Goal: Task Accomplishment & Management: Manage account settings

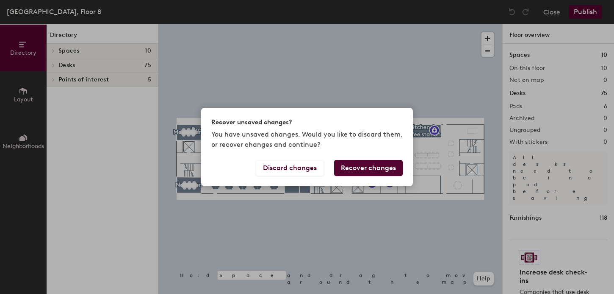
click at [358, 166] on button "Recover changes" at bounding box center [368, 168] width 69 height 16
click at [361, 166] on button "Recover changes" at bounding box center [368, 168] width 69 height 16
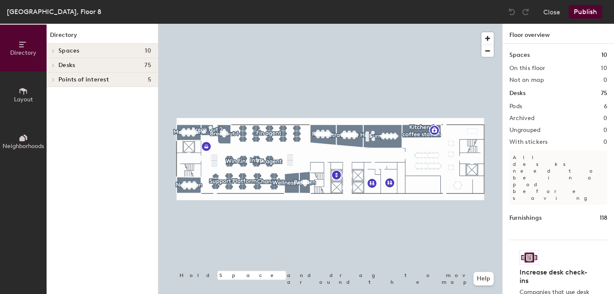
click at [583, 12] on button "Publish" at bounding box center [585, 12] width 33 height 14
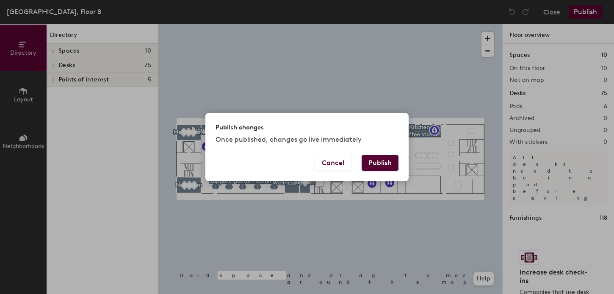
click at [378, 167] on button "Publish" at bounding box center [380, 163] width 37 height 16
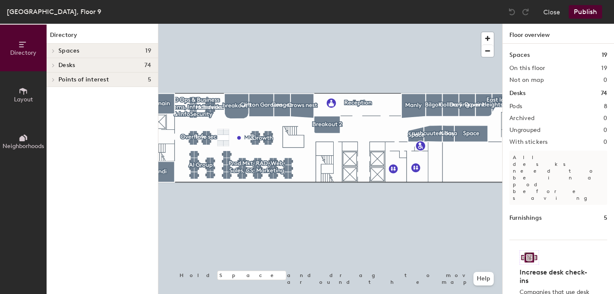
click at [30, 15] on div "London, Floor 9" at bounding box center [54, 11] width 94 height 11
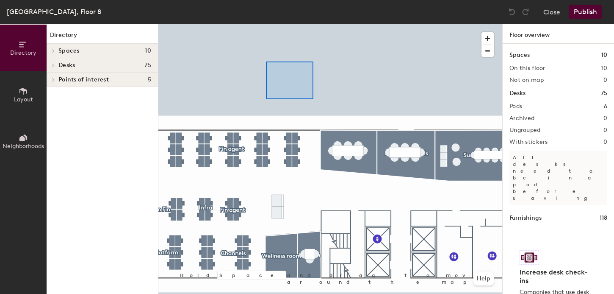
click at [313, 24] on div at bounding box center [330, 24] width 344 height 0
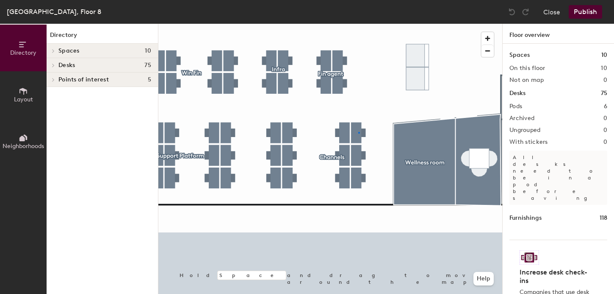
click at [358, 24] on div at bounding box center [330, 24] width 344 height 0
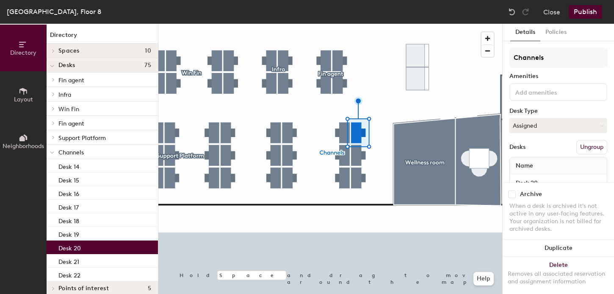
scroll to position [21, 0]
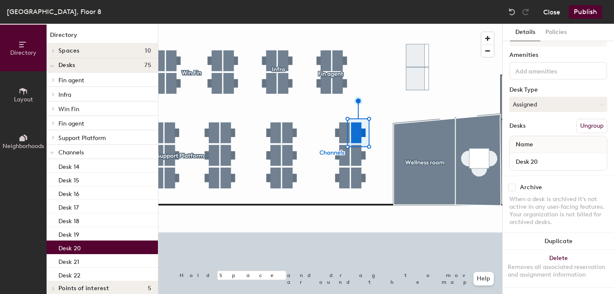
click at [549, 9] on button "Close" at bounding box center [552, 12] width 17 height 14
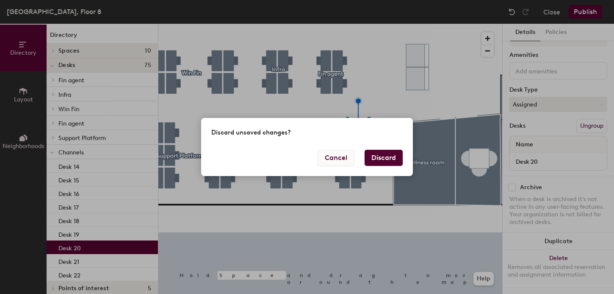
click at [330, 158] on button "Cancel" at bounding box center [336, 158] width 37 height 16
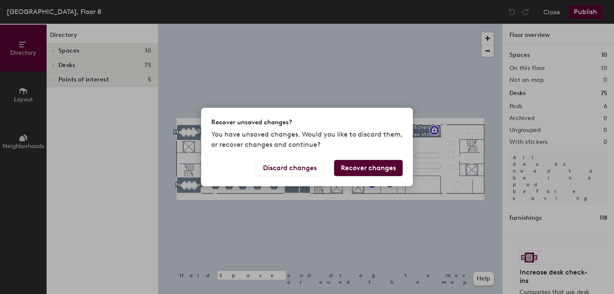
click at [366, 167] on button "Recover changes" at bounding box center [368, 168] width 69 height 16
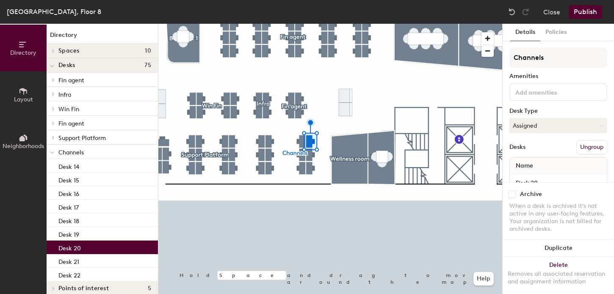
scroll to position [21, 0]
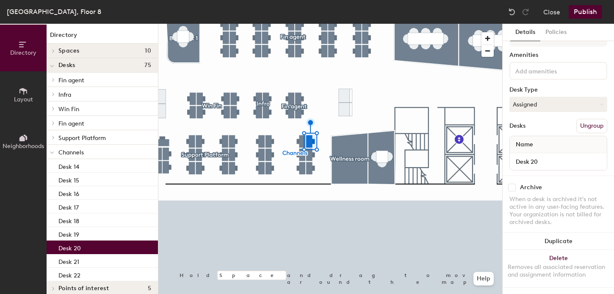
click at [522, 169] on div "Desk 20" at bounding box center [558, 161] width 97 height 17
click at [522, 160] on input "Desk 20" at bounding box center [559, 162] width 94 height 12
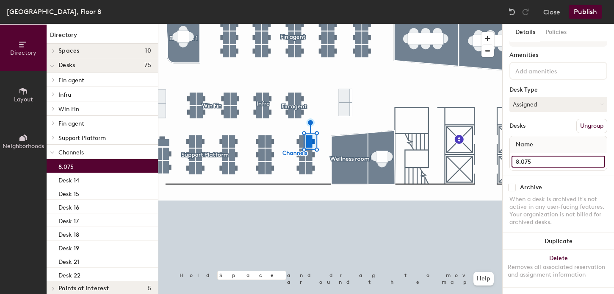
type input "8.075"
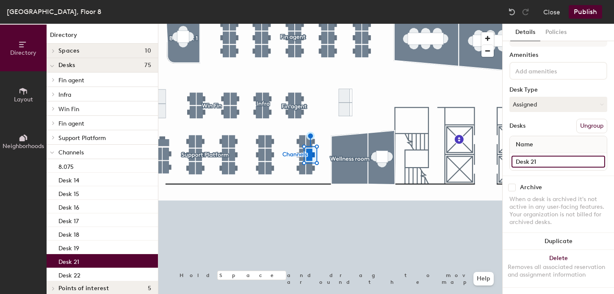
click at [530, 162] on input "Desk 21" at bounding box center [559, 162] width 94 height 12
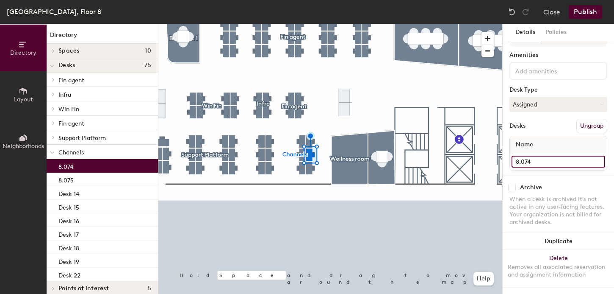
type input "8.074"
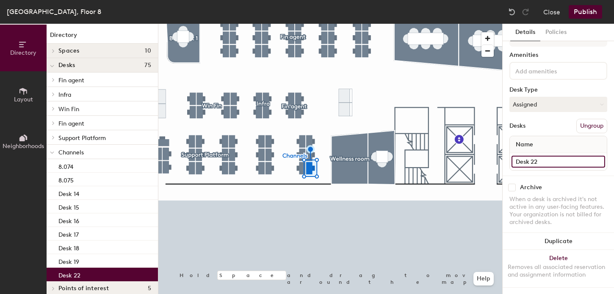
click at [531, 158] on input "Desk 22" at bounding box center [559, 162] width 94 height 12
paste input "[PERSON_NAME]"
click at [516, 161] on input "[PERSON_NAME]" at bounding box center [559, 162] width 94 height 12
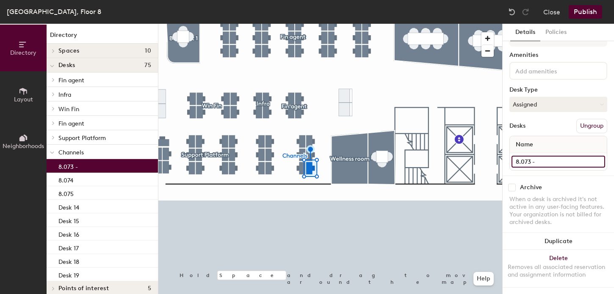
paste input "[PERSON_NAME]"
type input "8.073 - [PERSON_NAME]"
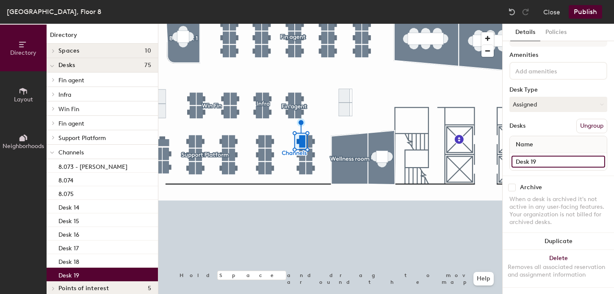
click at [528, 158] on input "Desk 19" at bounding box center [559, 162] width 94 height 12
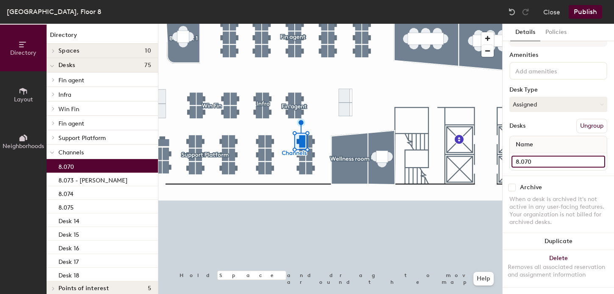
type input "8.070"
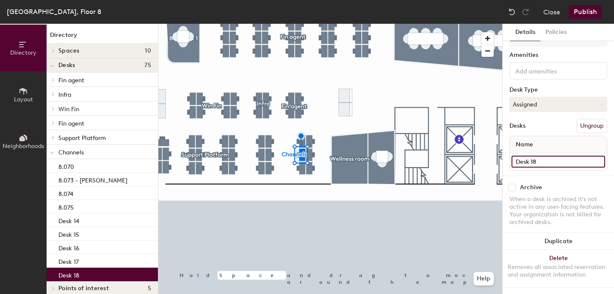
click at [531, 162] on input "Desk 18" at bounding box center [559, 162] width 94 height 12
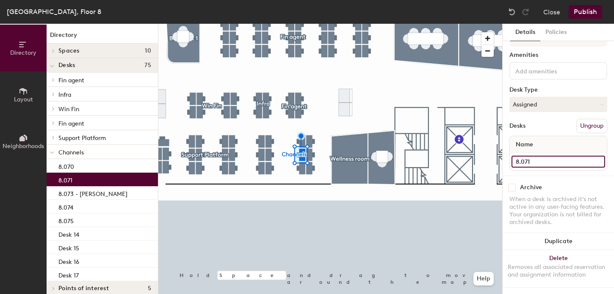
type input "8.071"
click at [302, 24] on div at bounding box center [330, 24] width 344 height 0
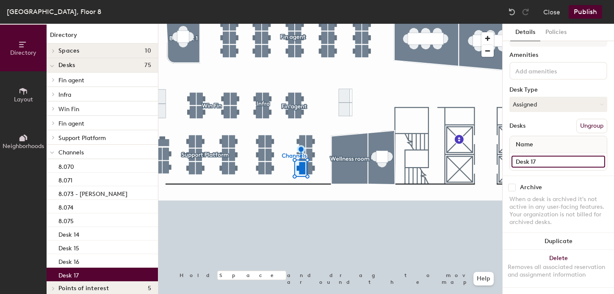
click at [524, 161] on input "Desk 17" at bounding box center [559, 162] width 94 height 12
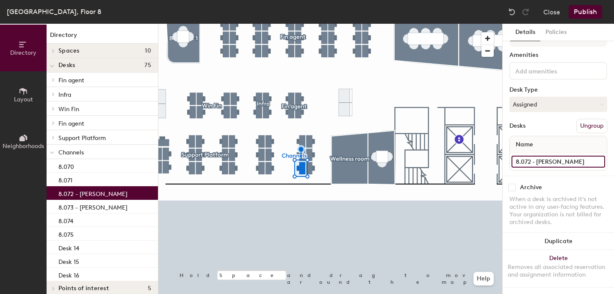
type input "8.072 - [PERSON_NAME]"
click at [270, 24] on div at bounding box center [330, 24] width 344 height 0
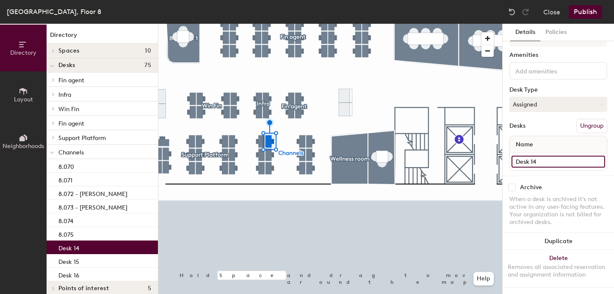
click at [524, 160] on input "Desk 14" at bounding box center [559, 162] width 94 height 12
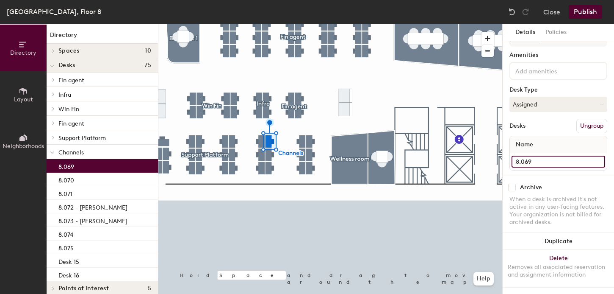
type input "8.069"
click at [268, 24] on div at bounding box center [330, 24] width 344 height 0
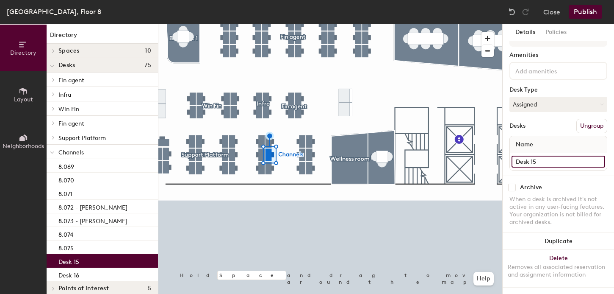
click at [527, 162] on input "Desk 15" at bounding box center [559, 162] width 94 height 12
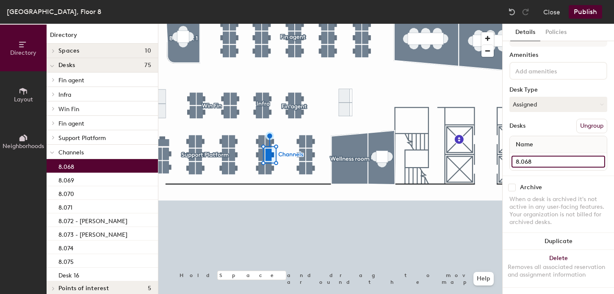
type input "8.068"
click at [268, 24] on div at bounding box center [330, 24] width 344 height 0
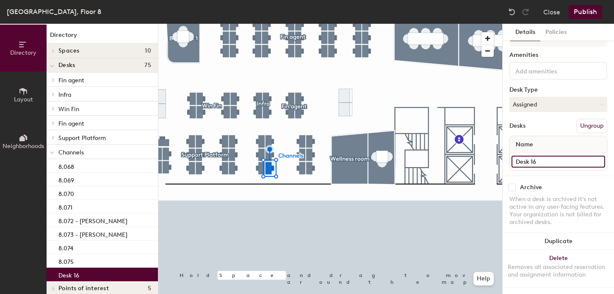
click at [517, 158] on input "Desk 16" at bounding box center [559, 162] width 94 height 12
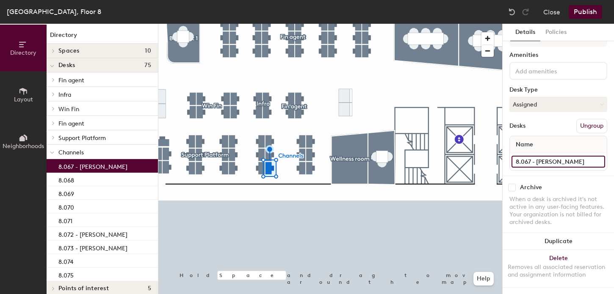
type input "8.067 - [PERSON_NAME]"
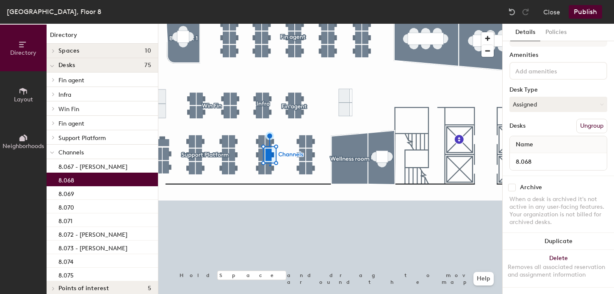
click at [270, 24] on div at bounding box center [330, 24] width 344 height 0
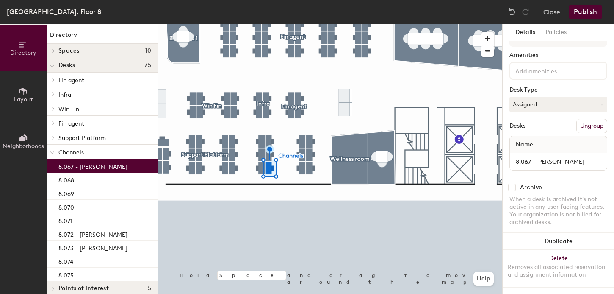
click at [261, 24] on div at bounding box center [330, 24] width 344 height 0
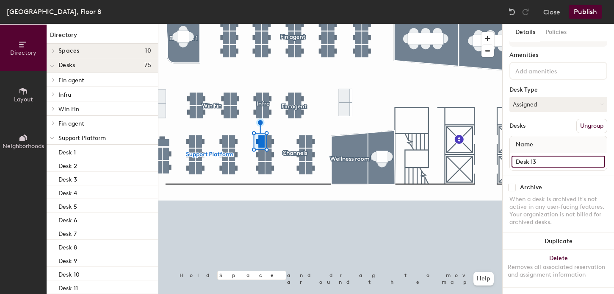
click at [526, 165] on input "Desk 13" at bounding box center [559, 162] width 94 height 12
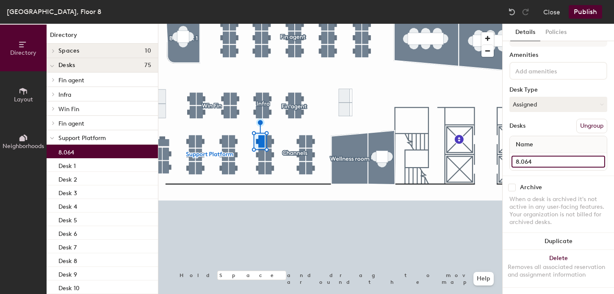
type input "8.064"
click at [262, 24] on div at bounding box center [330, 24] width 344 height 0
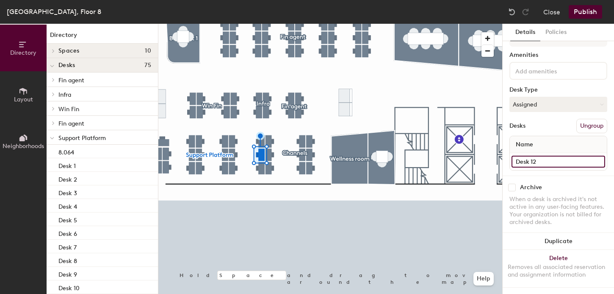
click at [537, 157] on input "Desk 12" at bounding box center [559, 162] width 94 height 12
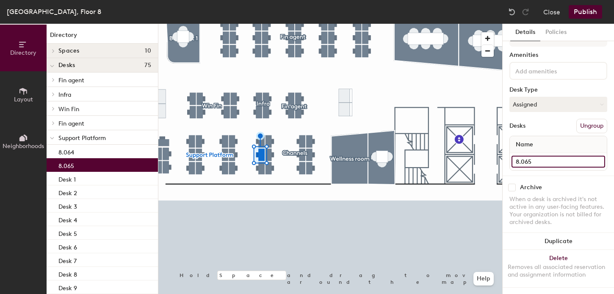
type input "8.065"
click at [261, 24] on div at bounding box center [330, 24] width 344 height 0
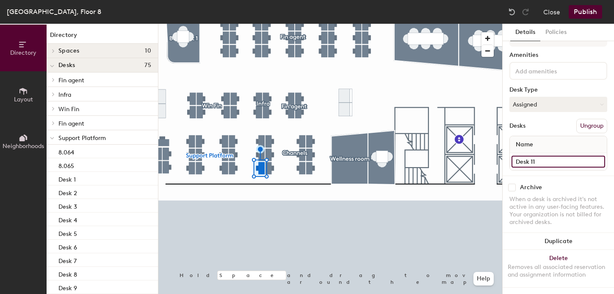
click at [525, 157] on input "Desk 11" at bounding box center [559, 162] width 94 height 12
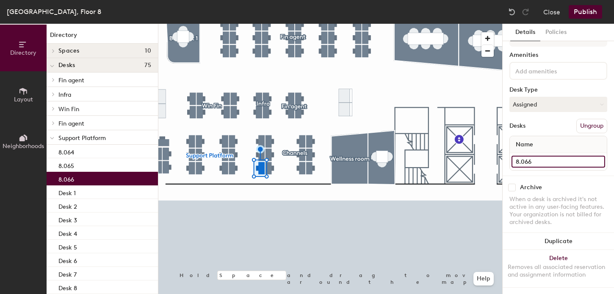
type input "8.066"
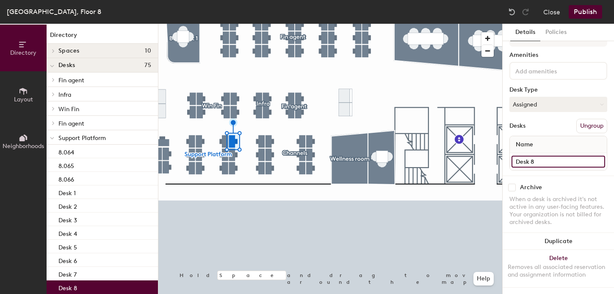
click at [528, 162] on input "Desk 8" at bounding box center [559, 162] width 94 height 12
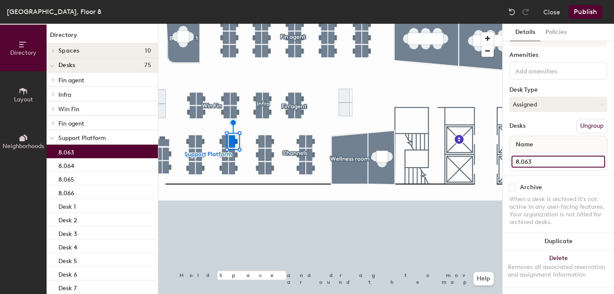
type input "8.063"
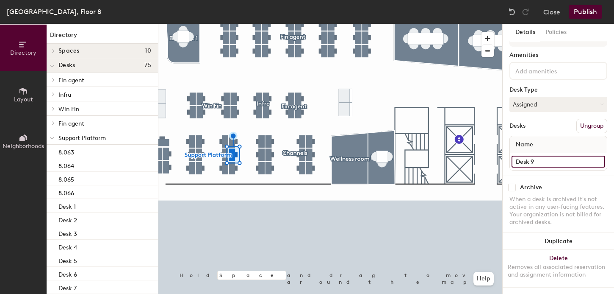
click at [523, 163] on input "Desk 9" at bounding box center [559, 162] width 94 height 12
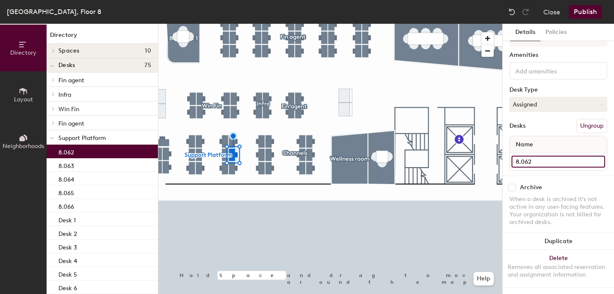
type input "8.062"
click at [235, 24] on div at bounding box center [330, 24] width 344 height 0
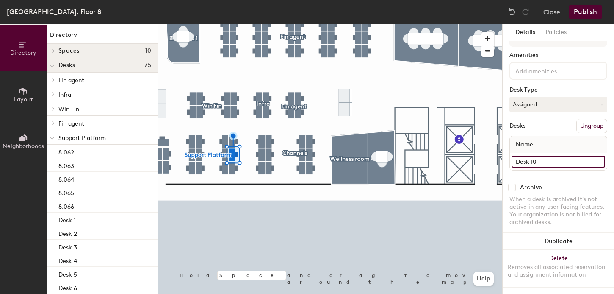
click at [530, 158] on input "Desk 10" at bounding box center [559, 162] width 94 height 12
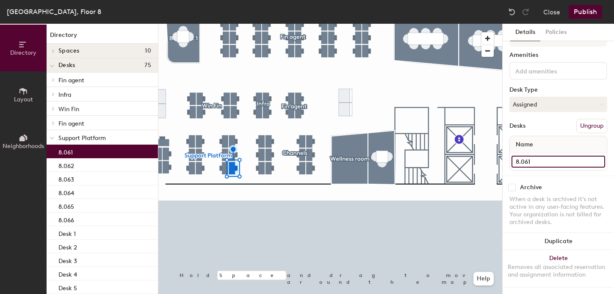
type input "8.061"
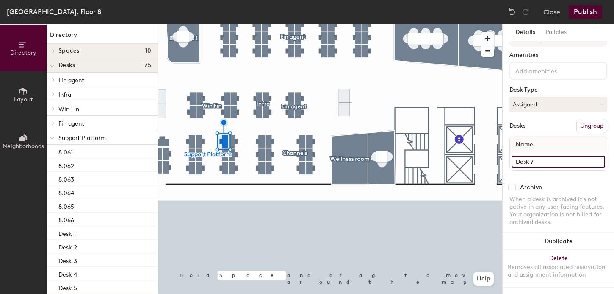
click at [525, 164] on input "Desk 7" at bounding box center [559, 162] width 94 height 12
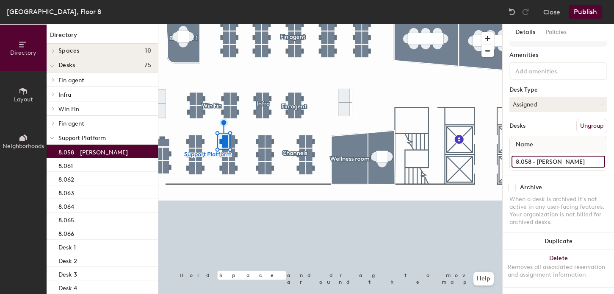
type input "8.058 - [PERSON_NAME]"
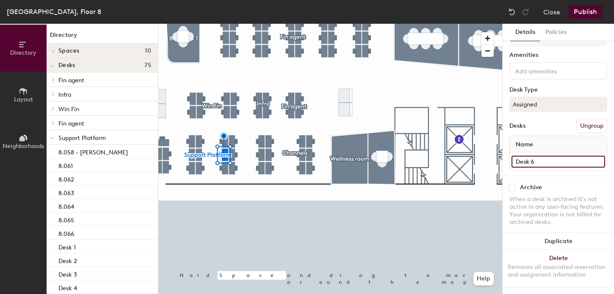
click at [529, 164] on input "Desk 6" at bounding box center [559, 162] width 94 height 12
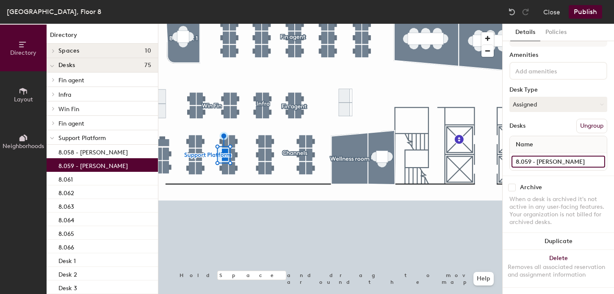
type input "8.059 - [PERSON_NAME]"
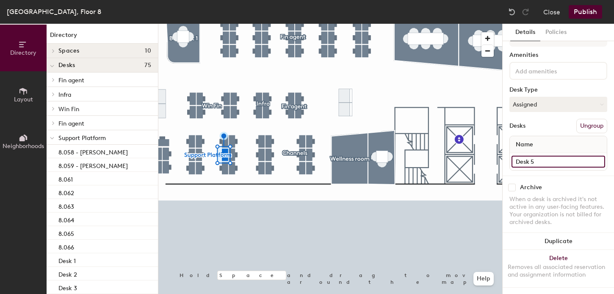
click at [526, 161] on input "Desk 5" at bounding box center [559, 162] width 94 height 12
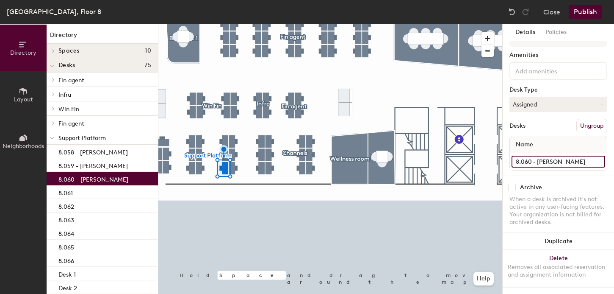
type input "8.060 - [PERSON_NAME]"
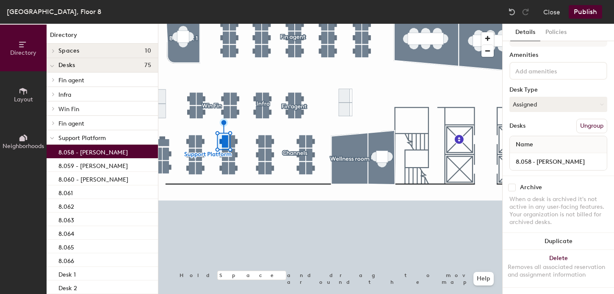
click at [200, 24] on div at bounding box center [330, 24] width 344 height 0
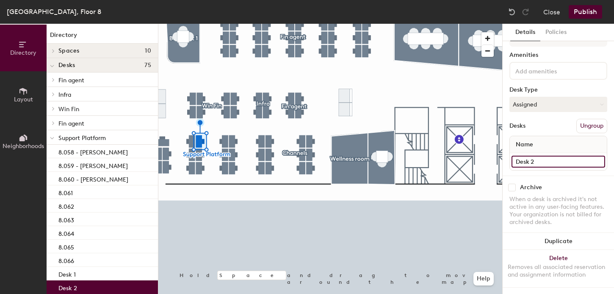
click at [519, 158] on input "Desk 2" at bounding box center [559, 162] width 94 height 12
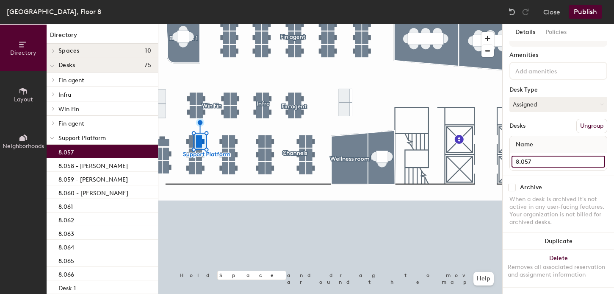
type input "8.057"
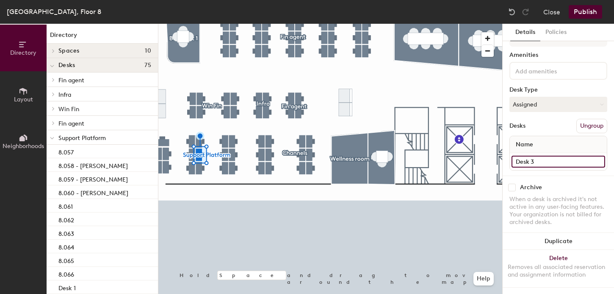
click at [524, 167] on input "Desk 3" at bounding box center [559, 162] width 94 height 12
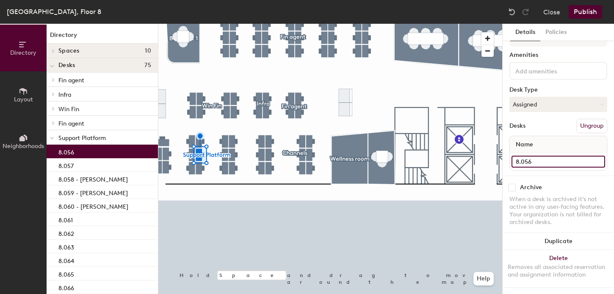
type input "8.056"
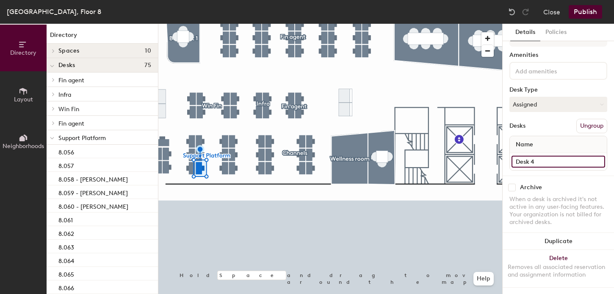
click at [528, 162] on input "Desk 4" at bounding box center [559, 162] width 94 height 12
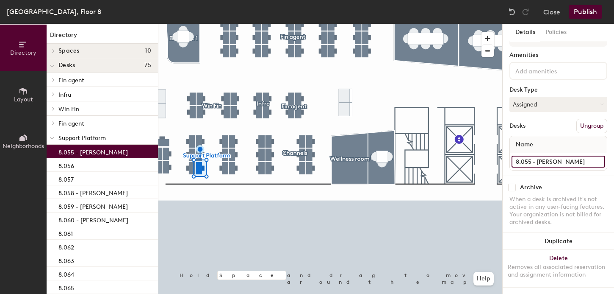
type input "8.055 - [PERSON_NAME]"
click at [192, 24] on div at bounding box center [330, 24] width 344 height 0
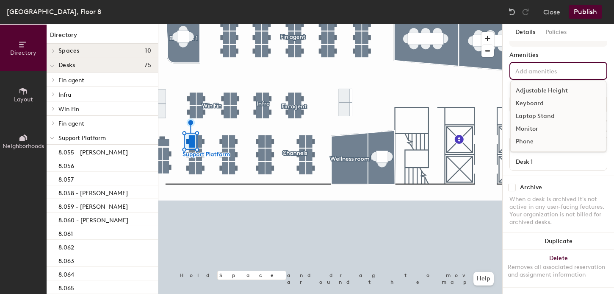
click at [535, 72] on input at bounding box center [552, 70] width 76 height 10
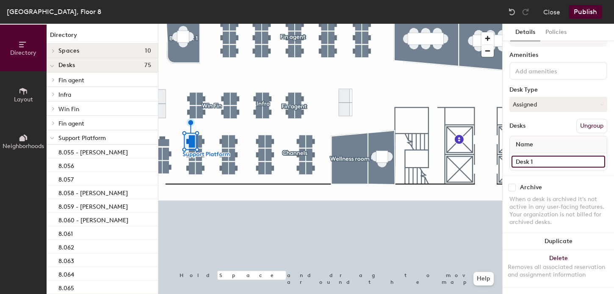
click at [525, 157] on input "Desk 1" at bounding box center [559, 162] width 94 height 12
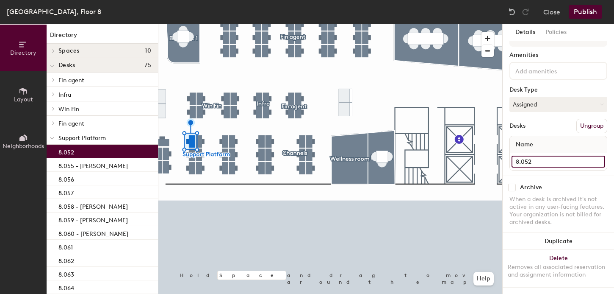
type input "8.052"
click at [192, 24] on div at bounding box center [330, 24] width 344 height 0
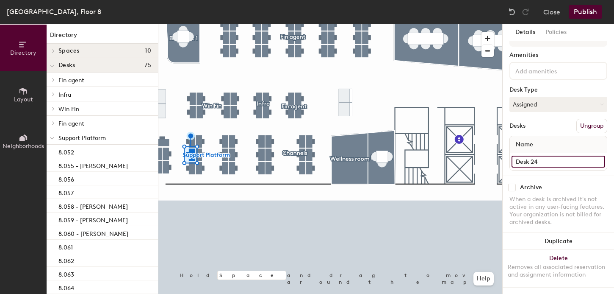
click at [532, 161] on input "Desk 24" at bounding box center [559, 162] width 94 height 12
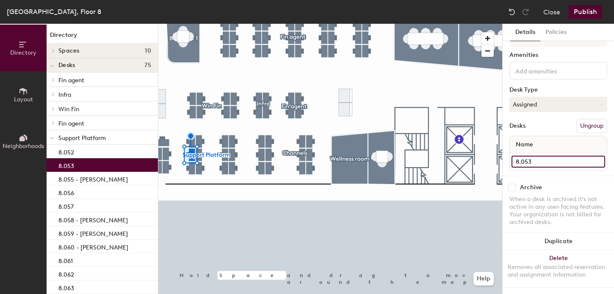
type input "8.053"
click at [193, 24] on div at bounding box center [330, 24] width 344 height 0
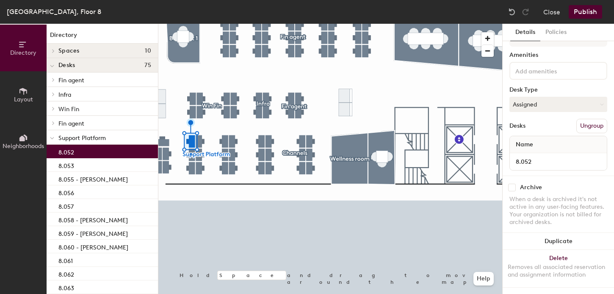
click at [190, 24] on div at bounding box center [330, 24] width 344 height 0
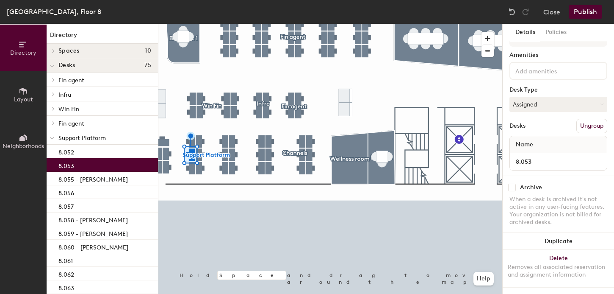
click at [191, 24] on div at bounding box center [330, 24] width 344 height 0
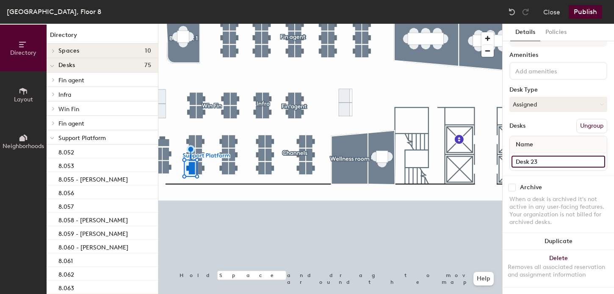
click at [525, 160] on input "Desk 23" at bounding box center [559, 162] width 94 height 12
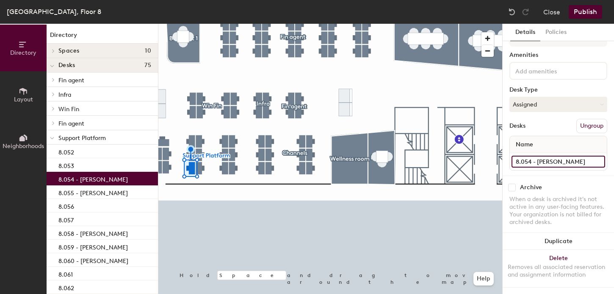
type input "8.054 - [PERSON_NAME]"
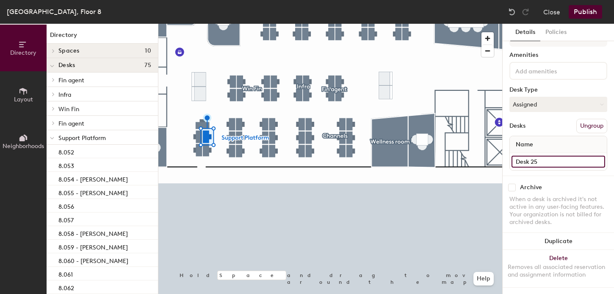
click at [537, 162] on input "Desk 25" at bounding box center [559, 162] width 94 height 12
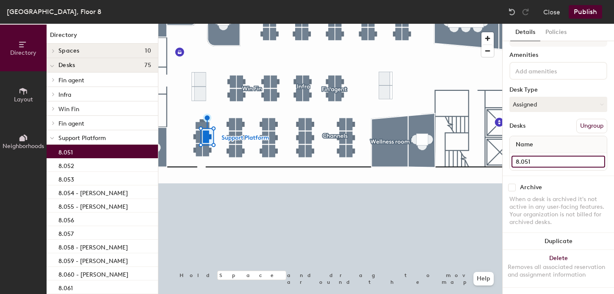
type input "8.051"
click at [206, 24] on div at bounding box center [330, 24] width 344 height 0
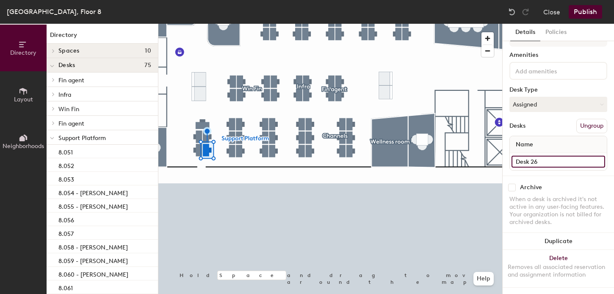
click at [535, 159] on input "Desk 26" at bounding box center [559, 162] width 94 height 12
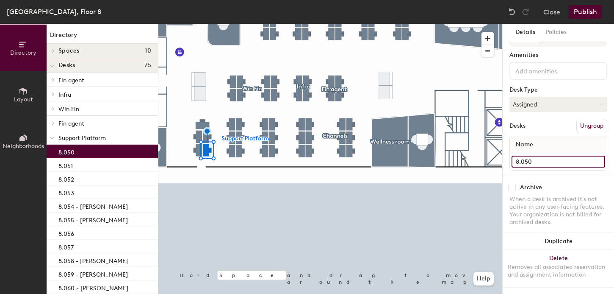
type input "8.050"
click at [198, 24] on div at bounding box center [330, 24] width 344 height 0
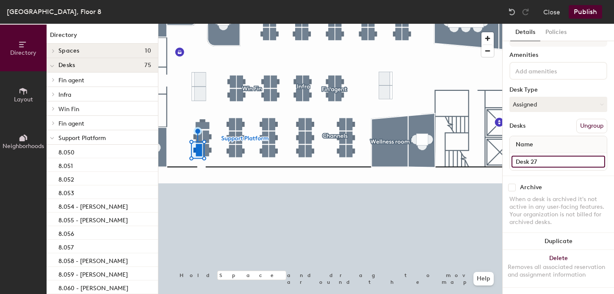
click at [546, 158] on input "Desk 27" at bounding box center [559, 162] width 94 height 12
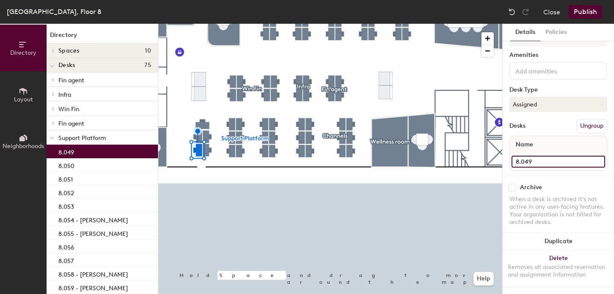
type input "8.049"
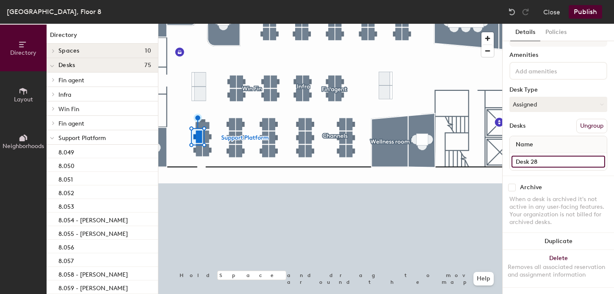
click at [535, 160] on input "Desk 28" at bounding box center [559, 162] width 94 height 12
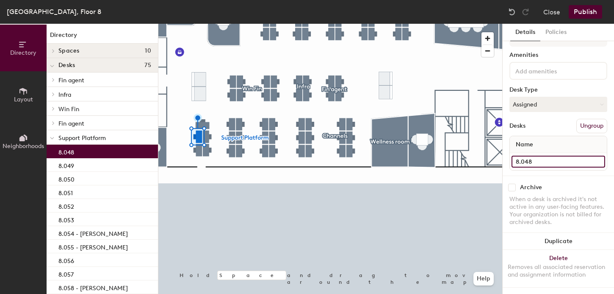
type input "8.048"
click at [204, 24] on div at bounding box center [330, 24] width 344 height 0
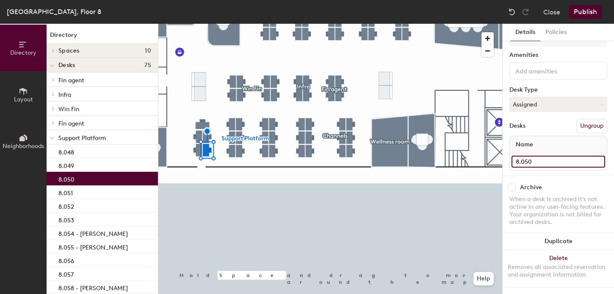
click at [542, 158] on input "8.050" at bounding box center [559, 162] width 94 height 12
paste input "[PERSON_NAME]"
type input "8.050 - [PERSON_NAME]"
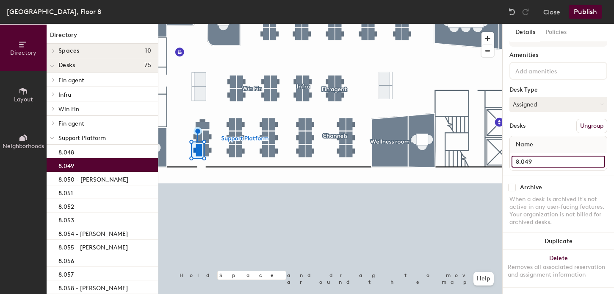
click at [547, 163] on input "8.049" at bounding box center [559, 162] width 94 height 12
paste input "[PERSON_NAME]"
type input "8.049 - [PERSON_NAME]"
click at [207, 24] on div at bounding box center [330, 24] width 344 height 0
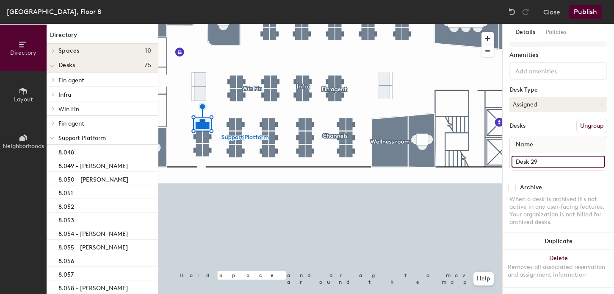
click at [521, 164] on input "Desk 29" at bounding box center [559, 162] width 94 height 12
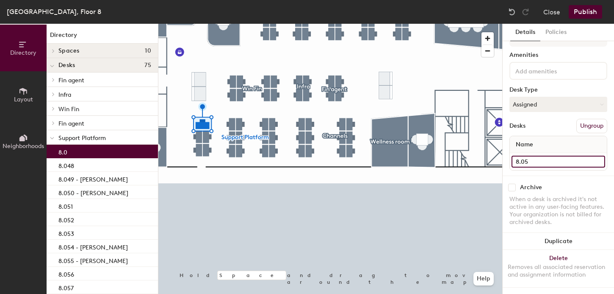
type input "8.057"
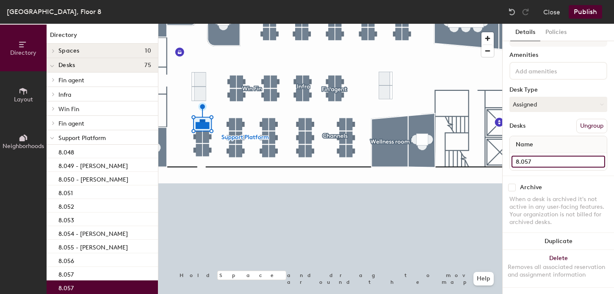
click at [528, 162] on input "8.057" at bounding box center [559, 162] width 94 height 12
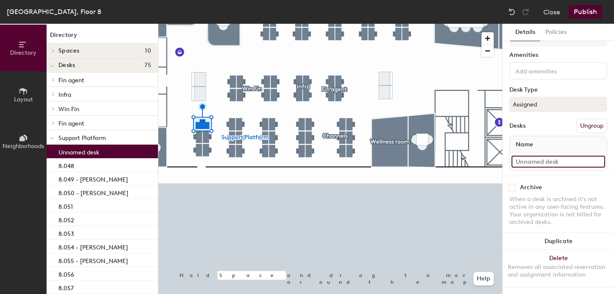
type input "4"
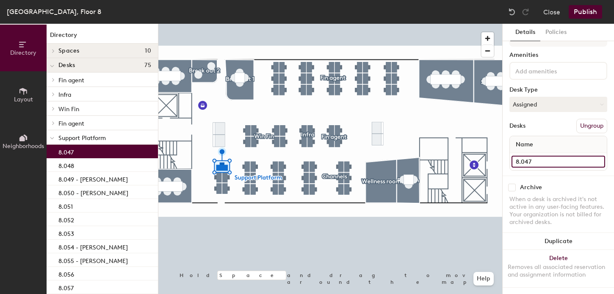
type input "8.047"
click at [589, 12] on button "Publish" at bounding box center [585, 12] width 33 height 14
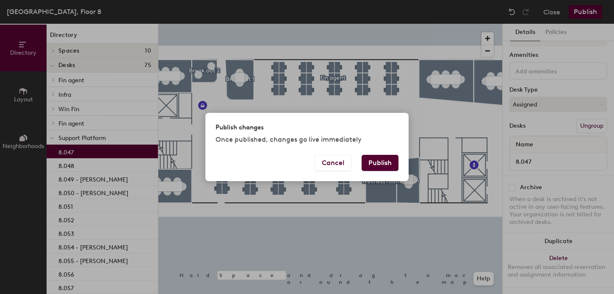
click at [381, 166] on button "Publish" at bounding box center [380, 163] width 37 height 16
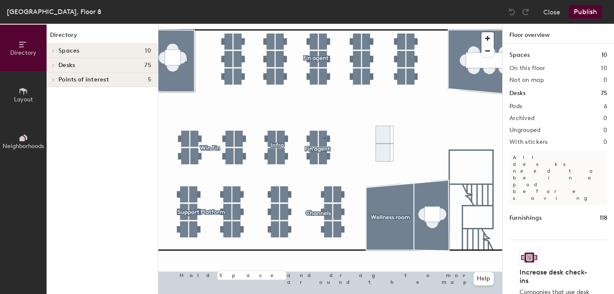
click at [324, 24] on div at bounding box center [330, 24] width 344 height 0
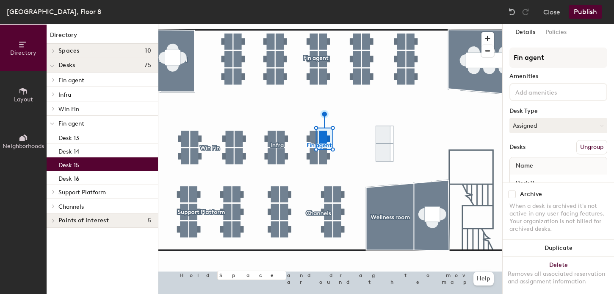
scroll to position [21, 0]
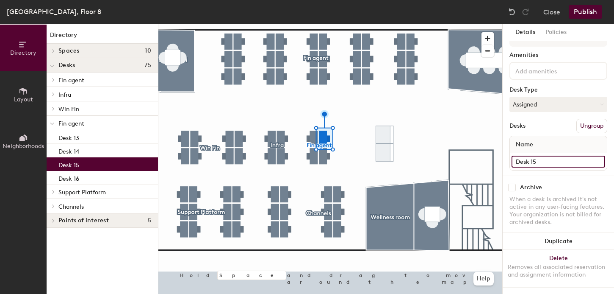
click at [529, 162] on input "Desk 15" at bounding box center [559, 162] width 94 height 12
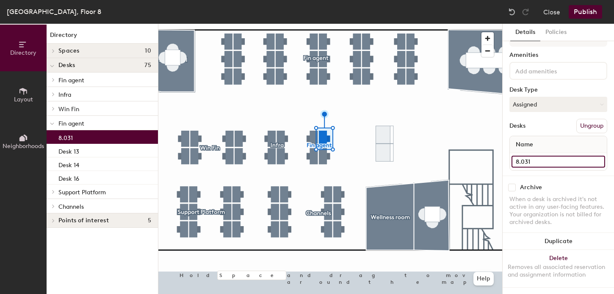
type input "8.031"
click at [323, 24] on div at bounding box center [330, 24] width 344 height 0
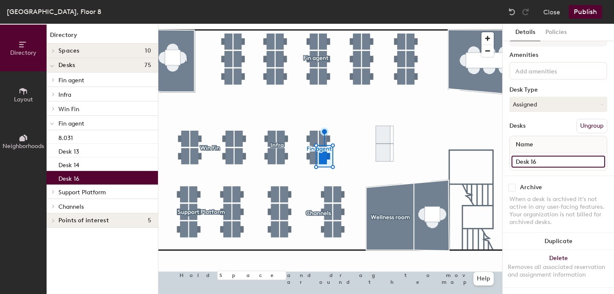
click at [533, 159] on input "Desk 16" at bounding box center [559, 162] width 94 height 12
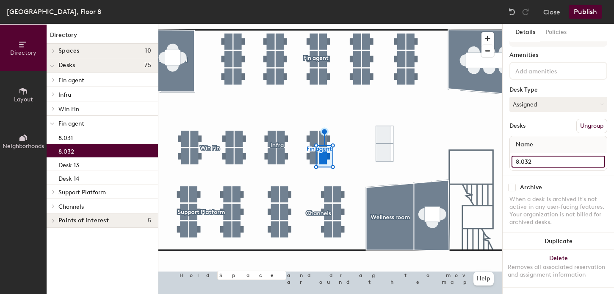
type input "8.032"
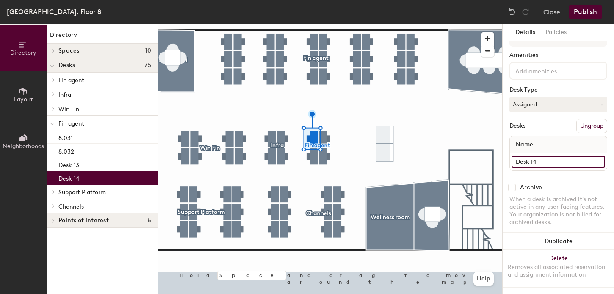
click at [526, 163] on input "Desk 14" at bounding box center [559, 162] width 94 height 12
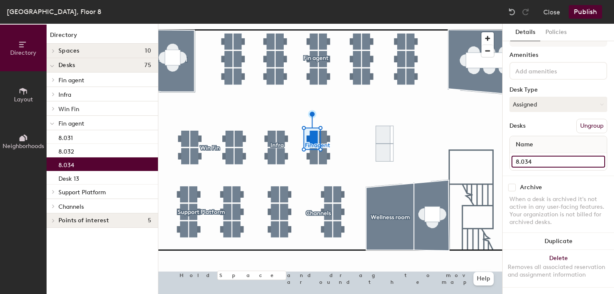
type input "8.034"
click at [314, 24] on div at bounding box center [330, 24] width 344 height 0
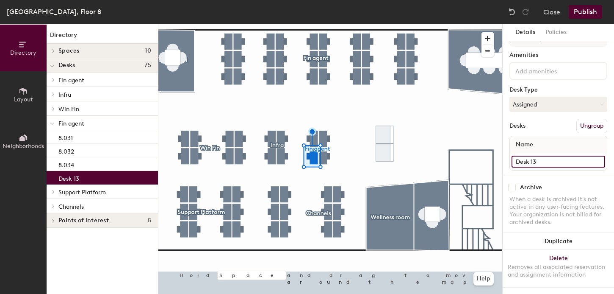
click at [530, 164] on input "Desk 13" at bounding box center [559, 162] width 94 height 12
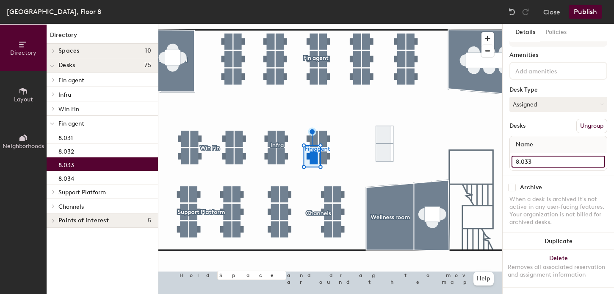
type input "8.033"
click at [282, 24] on div at bounding box center [330, 24] width 344 height 0
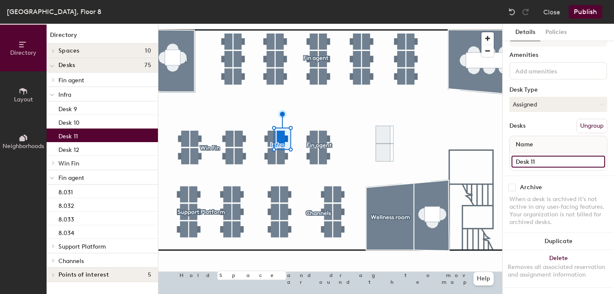
click at [533, 159] on input "Desk 11" at bounding box center [559, 162] width 94 height 12
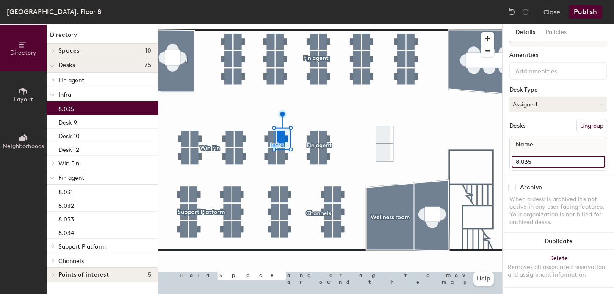
type input "8.035"
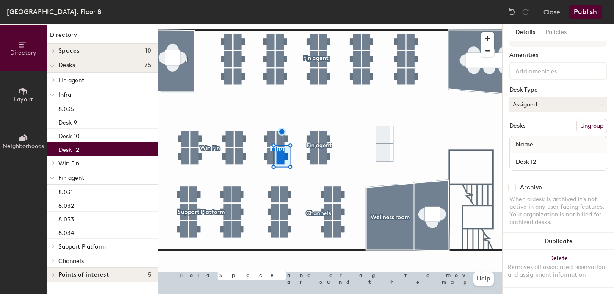
click at [316, 24] on div at bounding box center [330, 24] width 344 height 0
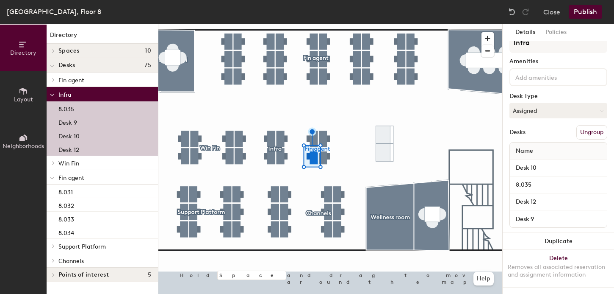
scroll to position [21, 0]
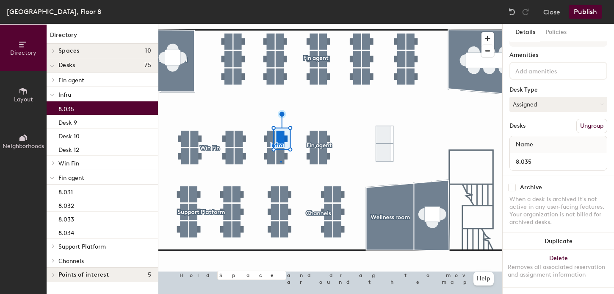
click at [281, 24] on div at bounding box center [330, 24] width 344 height 0
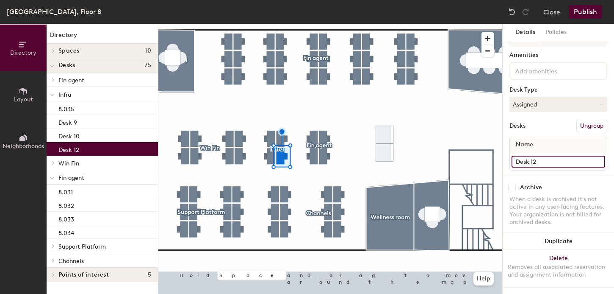
click at [528, 158] on input "Desk 12" at bounding box center [559, 162] width 94 height 12
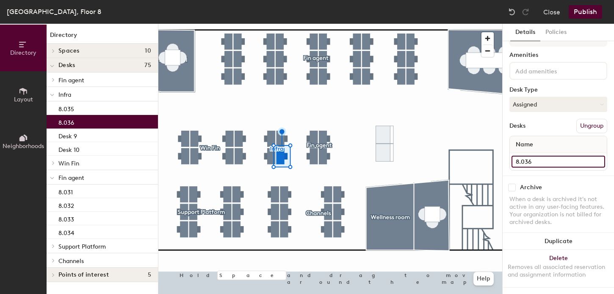
type input "8.036"
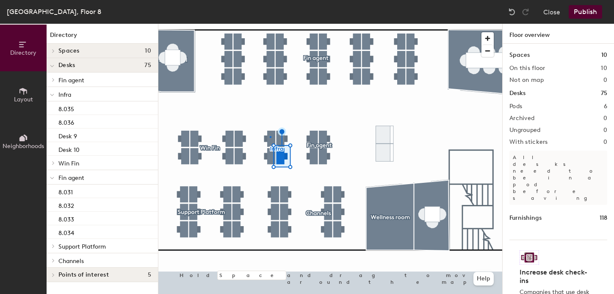
click at [270, 24] on div at bounding box center [330, 24] width 344 height 0
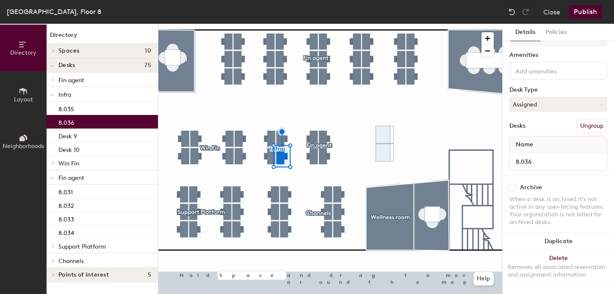
click at [270, 24] on div at bounding box center [330, 24] width 344 height 0
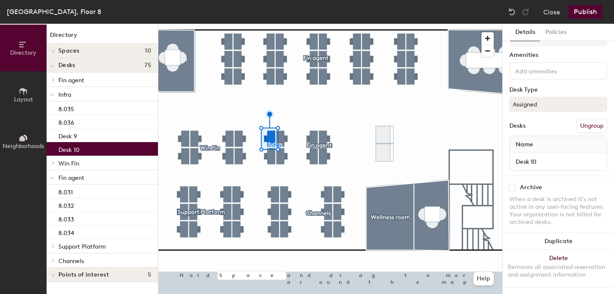
click at [283, 24] on div at bounding box center [330, 24] width 344 height 0
click at [286, 24] on div at bounding box center [330, 24] width 344 height 0
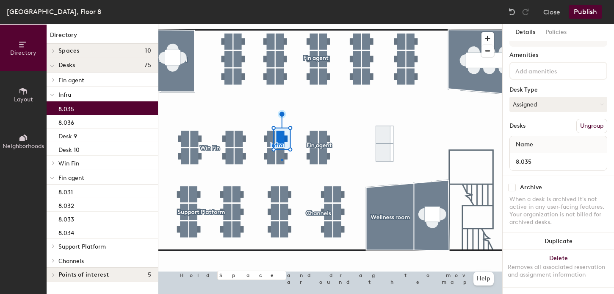
click at [281, 24] on div at bounding box center [330, 24] width 344 height 0
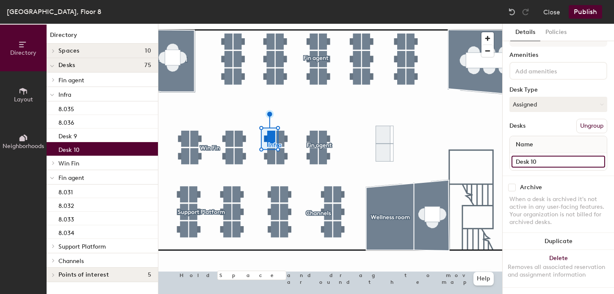
click at [526, 158] on input "Desk 10" at bounding box center [559, 162] width 94 height 12
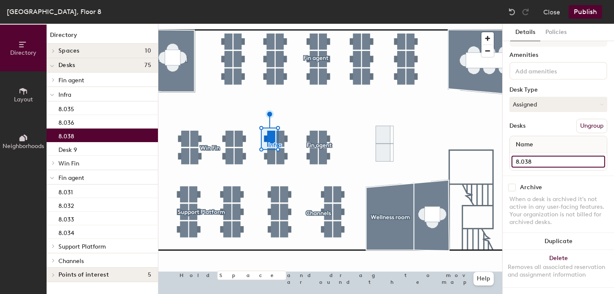
type input "8.038"
click at [272, 24] on div at bounding box center [330, 24] width 344 height 0
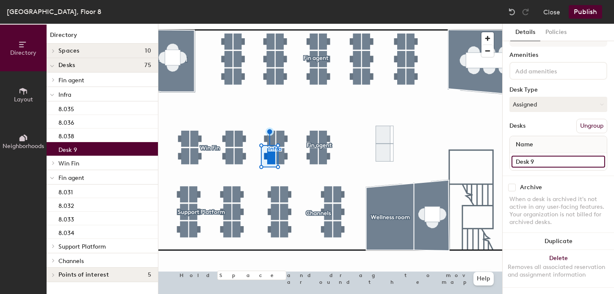
click at [524, 161] on input "Desk 9" at bounding box center [559, 162] width 94 height 12
type input "8.039 - Micheal Looney"
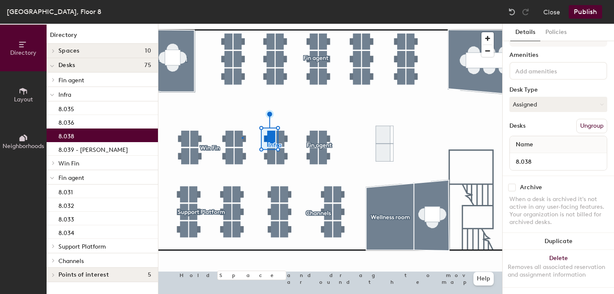
click at [242, 24] on div at bounding box center [330, 24] width 344 height 0
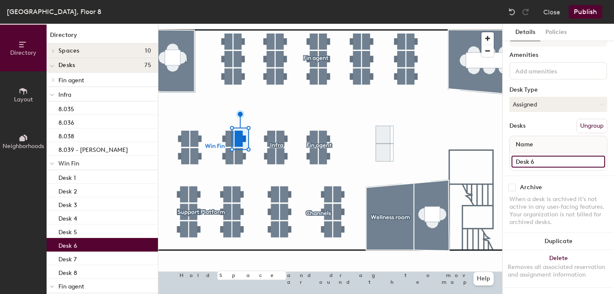
click at [526, 160] on input "Desk 6" at bounding box center [559, 162] width 94 height 12
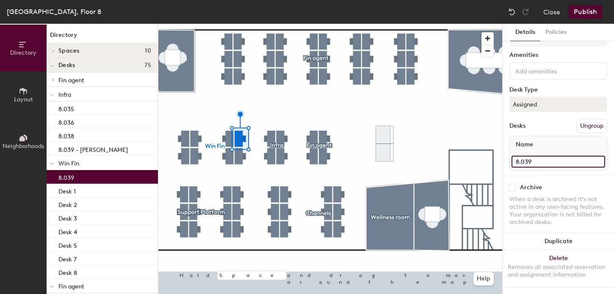
type input "8.039"
click at [239, 24] on div at bounding box center [330, 24] width 344 height 0
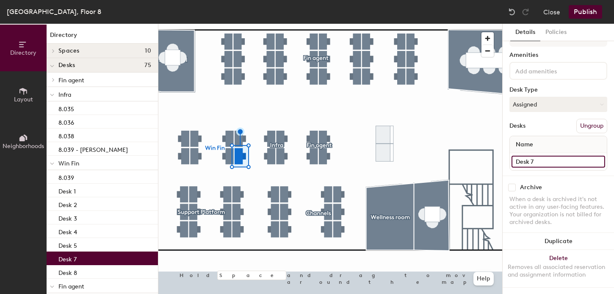
click at [530, 164] on input "Desk 7" at bounding box center [559, 162] width 94 height 12
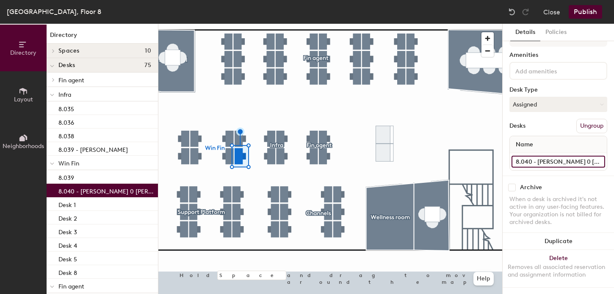
click at [564, 160] on input "8.040 - Micheal 0 Boyle" at bounding box center [559, 162] width 94 height 12
click at [562, 161] on input "8.040 - Micheal 0 Boyle" at bounding box center [559, 162] width 94 height 12
type input "O"
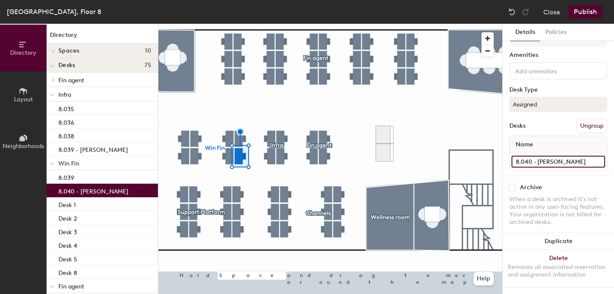
type input "8.040 - Micheal O' Boyle"
click at [234, 24] on div at bounding box center [330, 24] width 344 height 0
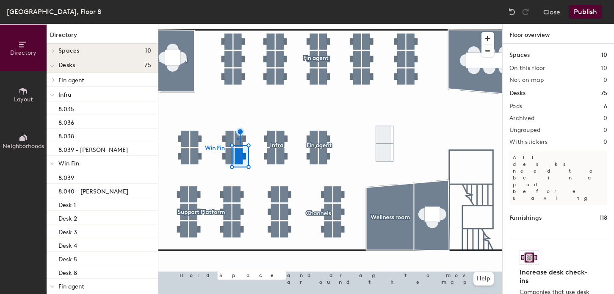
click at [237, 24] on div at bounding box center [330, 24] width 344 height 0
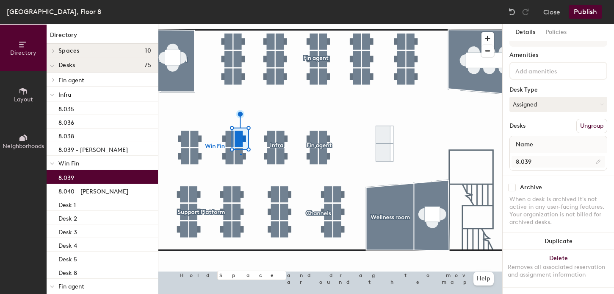
click at [240, 24] on div at bounding box center [330, 24] width 344 height 0
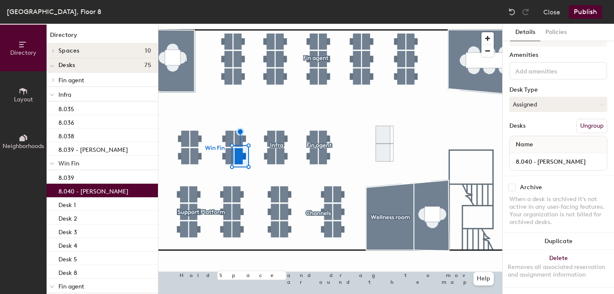
click at [227, 24] on div at bounding box center [330, 24] width 344 height 0
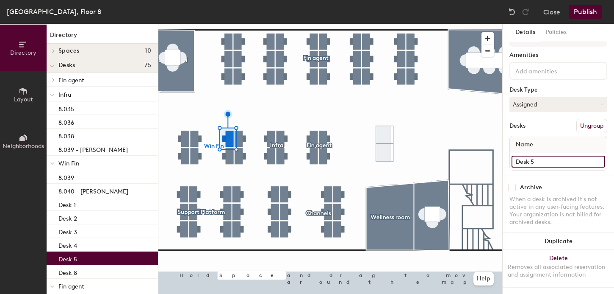
click at [526, 161] on input "Desk 5" at bounding box center [559, 162] width 94 height 12
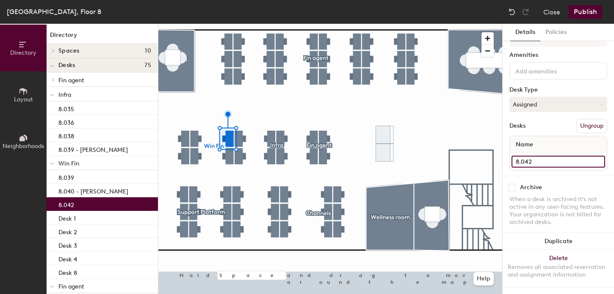
type input "8.042"
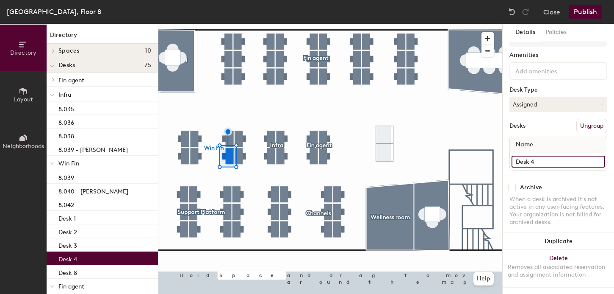
click at [533, 161] on input "Desk 4" at bounding box center [559, 162] width 94 height 12
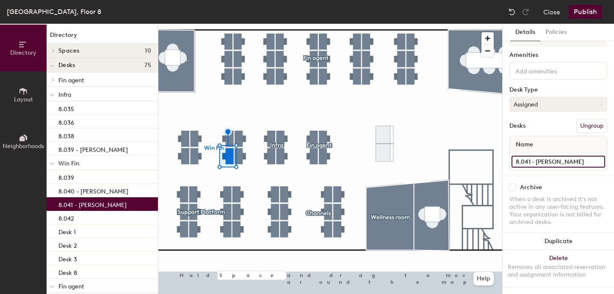
type input "8.041 - Paula Lopez"
click at [198, 24] on div at bounding box center [330, 24] width 344 height 0
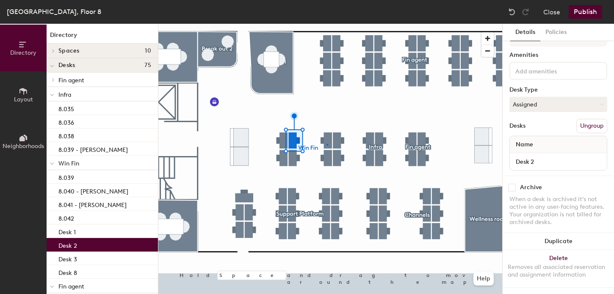
click at [327, 24] on div at bounding box center [330, 24] width 344 height 0
click at [523, 160] on input "Desk 2" at bounding box center [559, 162] width 94 height 12
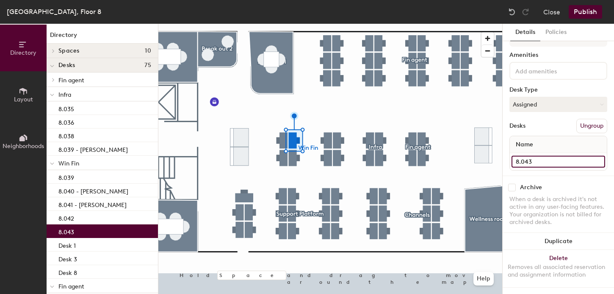
type input "8.043"
click at [292, 24] on div at bounding box center [330, 24] width 344 height 0
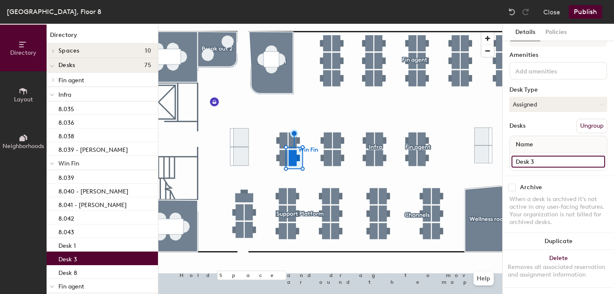
click at [523, 162] on input "Desk 3" at bounding box center [559, 162] width 94 height 12
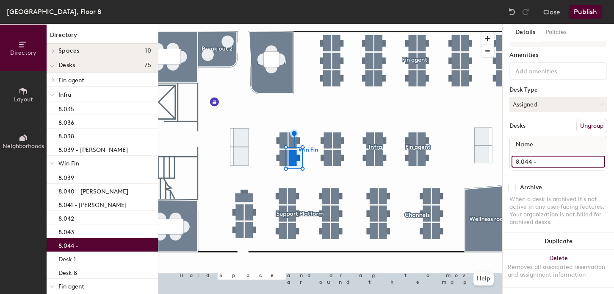
paste input "Alberto Egido Sanchez de Vega"
type input "8.044 - Alberto Egido Sanchez de Vega"
click at [286, 24] on div at bounding box center [330, 24] width 344 height 0
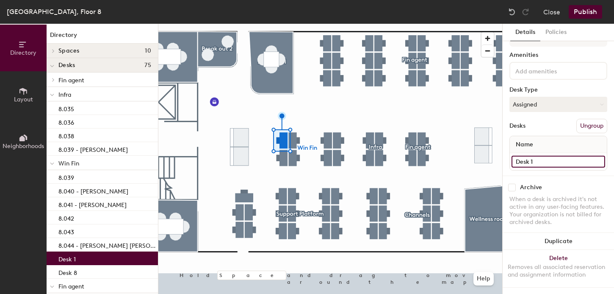
click at [532, 162] on input "Desk 1" at bounding box center [559, 162] width 94 height 12
type input "8.046 - Karim Frenn"
click at [281, 24] on div at bounding box center [330, 24] width 344 height 0
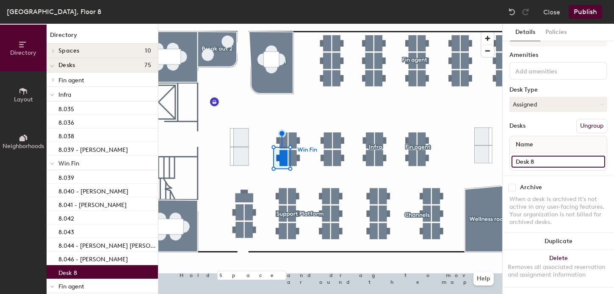
click at [536, 160] on input "Desk 8" at bounding box center [559, 162] width 94 height 12
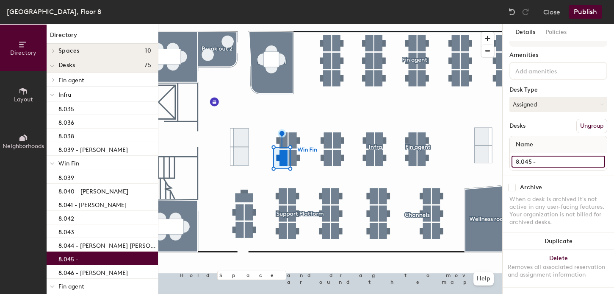
paste input "Rahul D'souza"
type input "8.045 - Rahul D'souza"
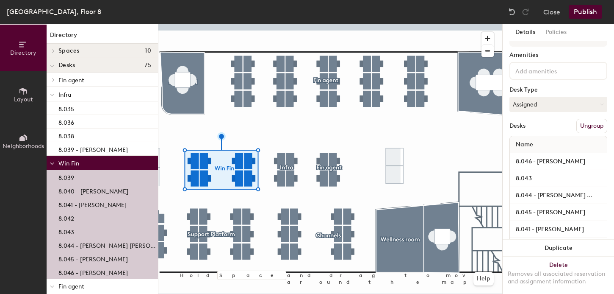
click at [586, 13] on button "Publish" at bounding box center [585, 12] width 33 height 14
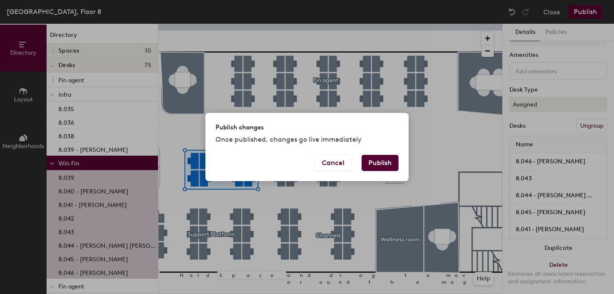
click at [383, 163] on button "Publish" at bounding box center [380, 163] width 37 height 16
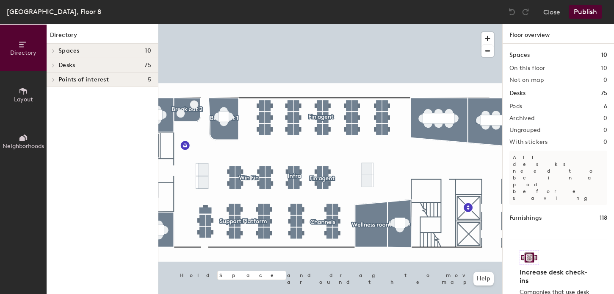
click at [386, 24] on div at bounding box center [330, 24] width 344 height 0
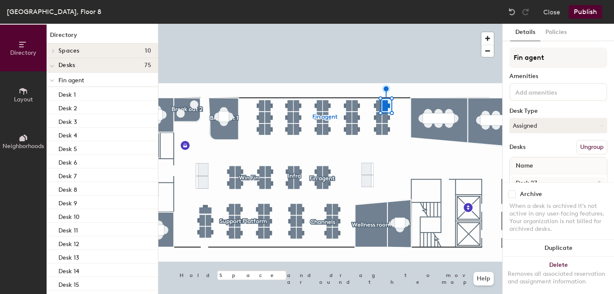
scroll to position [21, 0]
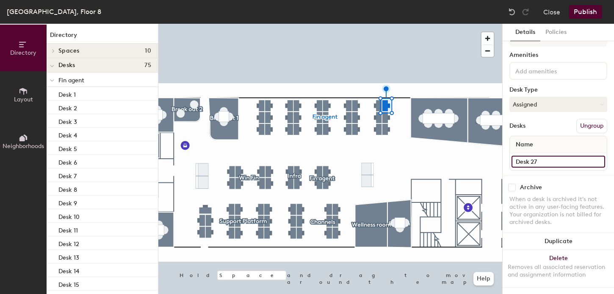
click at [541, 163] on input "Desk 27" at bounding box center [559, 162] width 94 height 12
type input "8.030"
click at [533, 165] on input "Desk 28" at bounding box center [559, 162] width 94 height 12
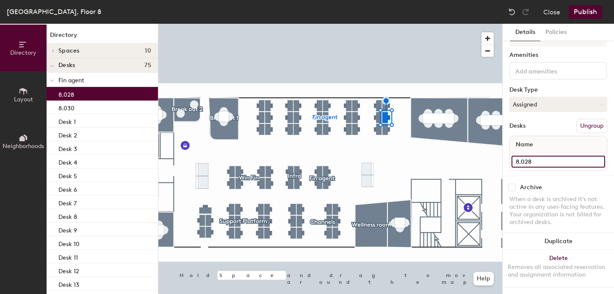
type input "8.028"
click at [519, 161] on input "Desk 29" at bounding box center [559, 162] width 94 height 12
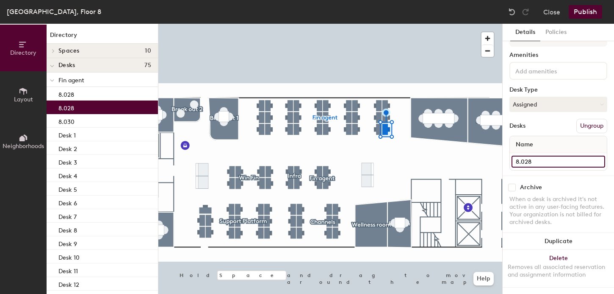
type input "8.028"
click at [530, 162] on input "8.028" at bounding box center [559, 162] width 94 height 12
click at [529, 162] on input "8.028" at bounding box center [559, 162] width 94 height 12
drag, startPoint x: 534, startPoint y: 161, endPoint x: 529, endPoint y: 161, distance: 4.7
click at [529, 161] on input "8.028" at bounding box center [559, 162] width 94 height 12
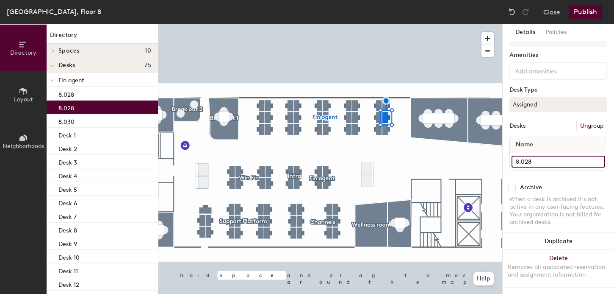
type input "9"
type input "8.029"
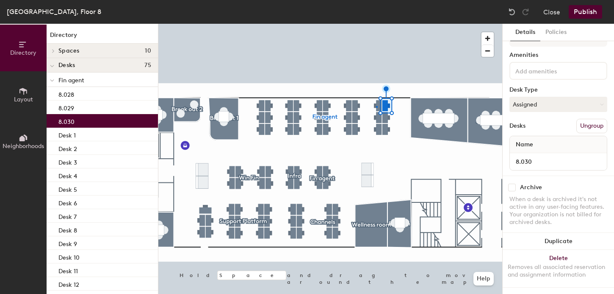
click at [376, 24] on div at bounding box center [330, 24] width 344 height 0
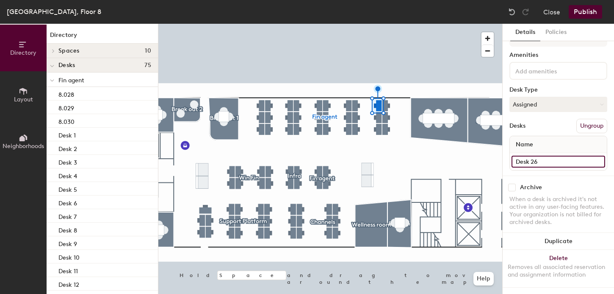
click at [525, 160] on input "Desk 26" at bounding box center [559, 162] width 94 height 12
type input "8.025"
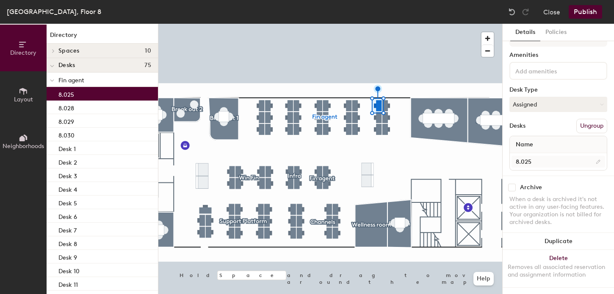
click at [377, 24] on div at bounding box center [330, 24] width 344 height 0
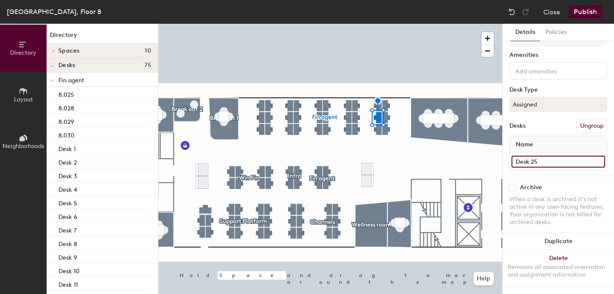
click at [517, 163] on input "Desk 25" at bounding box center [559, 162] width 94 height 12
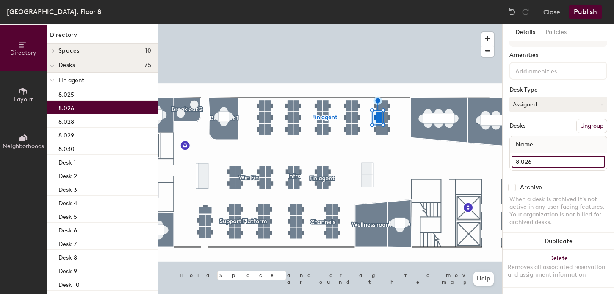
type input "8.026"
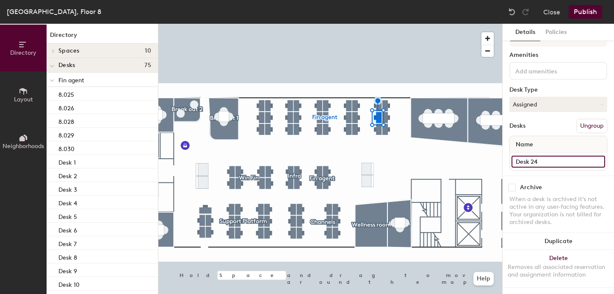
click at [526, 161] on input "Desk 24" at bounding box center [559, 162] width 94 height 12
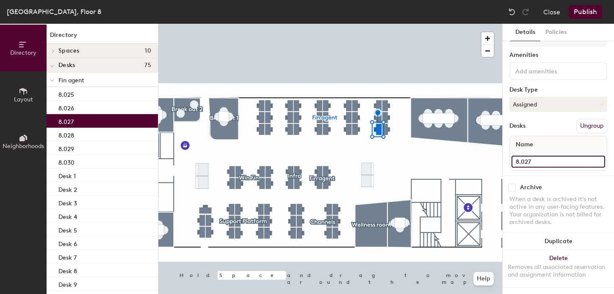
type input "8.027"
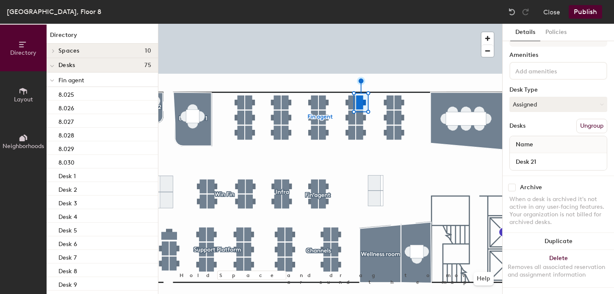
click at [362, 24] on div at bounding box center [330, 24] width 344 height 0
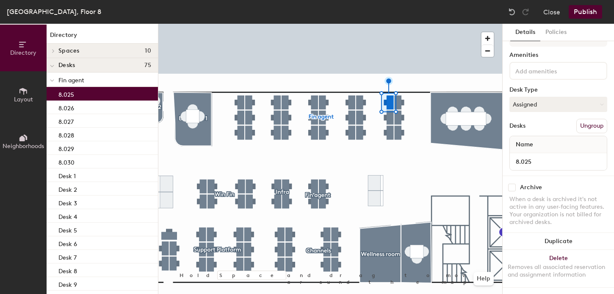
click at [360, 24] on div at bounding box center [330, 24] width 344 height 0
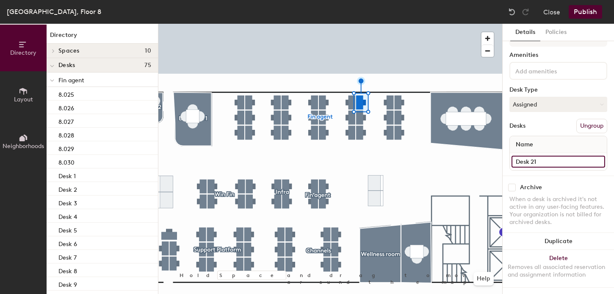
click at [522, 162] on input "Desk 21" at bounding box center [559, 162] width 94 height 12
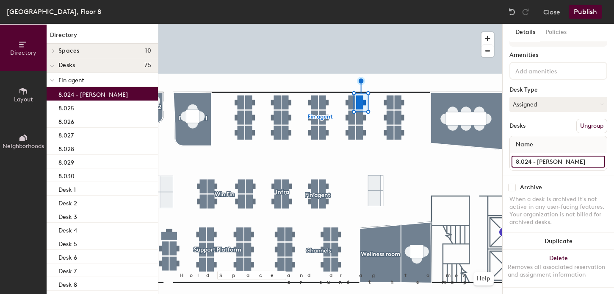
type input "8.024 - Obinna Ubah"
click at [361, 24] on div at bounding box center [330, 24] width 344 height 0
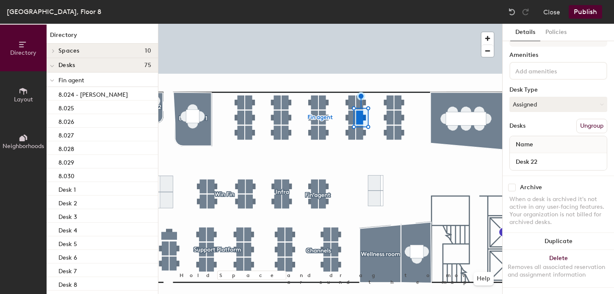
click at [527, 80] on div "Fin agent Amenities Desk Type Assigned Desks Ungroup Name Desk 22" at bounding box center [559, 100] width 98 height 149
click at [527, 75] on input at bounding box center [552, 70] width 76 height 10
type input "8.023"
click at [523, 69] on input "8.023" at bounding box center [554, 70] width 80 height 10
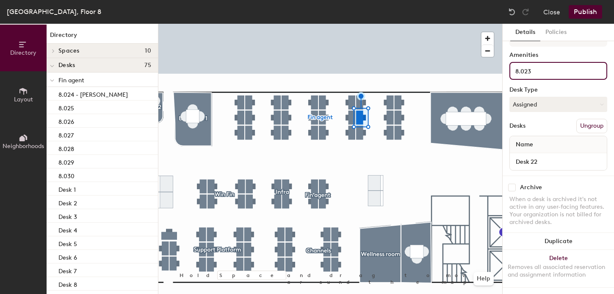
click at [523, 69] on input "8.023" at bounding box center [554, 70] width 80 height 10
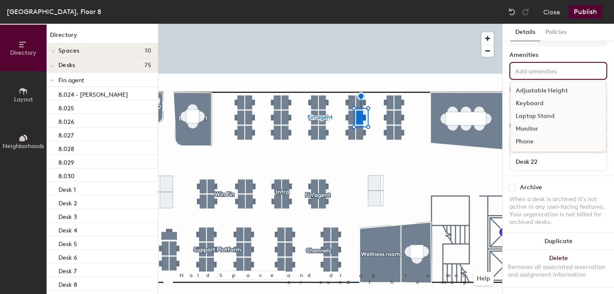
click at [527, 50] on div "Fin agent Amenities Adjustable Height Keyboard Laptop Stand Monitor Phone Desk …" at bounding box center [559, 100] width 98 height 149
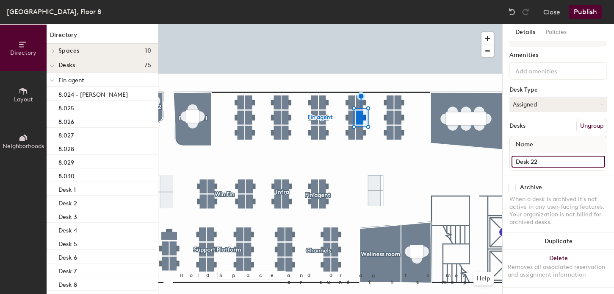
click at [526, 158] on input "Desk 22" at bounding box center [559, 162] width 94 height 12
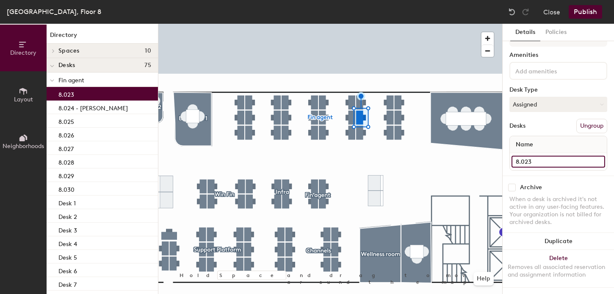
type input "8.023"
click at [361, 24] on div at bounding box center [330, 24] width 344 height 0
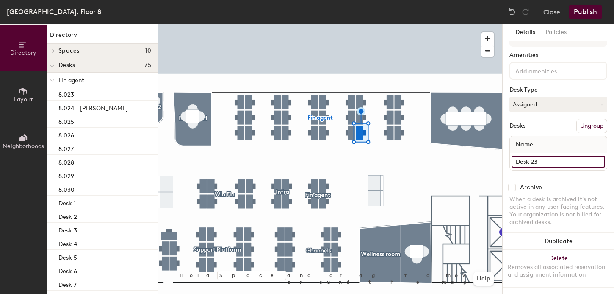
click at [527, 160] on input "Desk 23" at bounding box center [559, 162] width 94 height 12
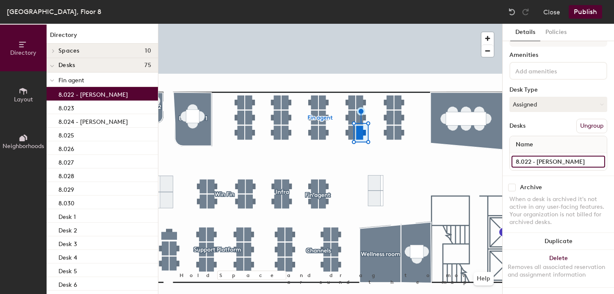
type input "8.022 - Matt Wildman"
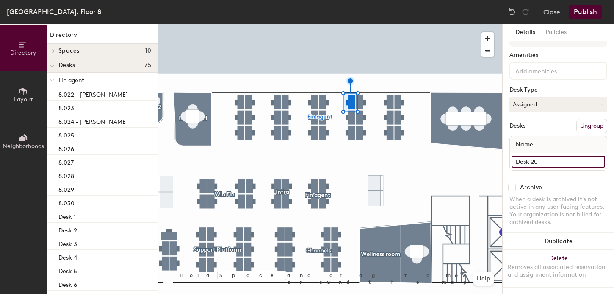
click at [526, 163] on input "Desk 20" at bounding box center [559, 162] width 94 height 12
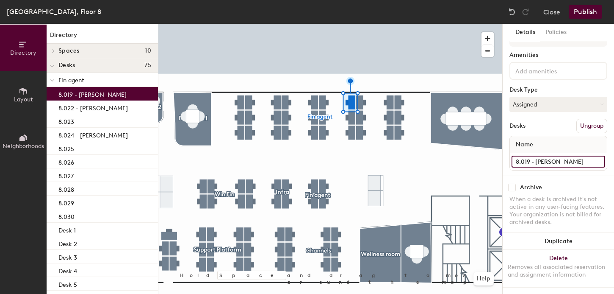
type input "8.019 - Fan Guo"
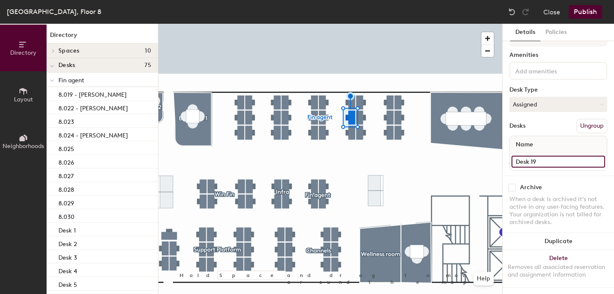
click at [518, 156] on input "Desk 19" at bounding box center [559, 162] width 94 height 12
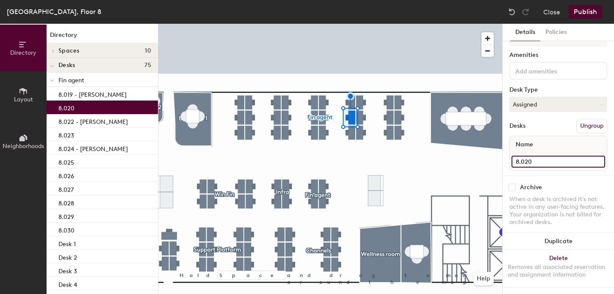
type input "8.020"
click at [351, 24] on div at bounding box center [330, 24] width 344 height 0
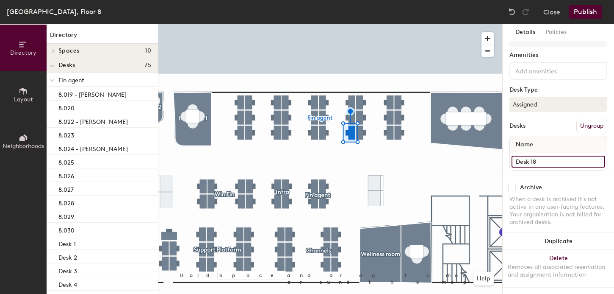
click at [521, 159] on input "Desk 18" at bounding box center [559, 162] width 94 height 12
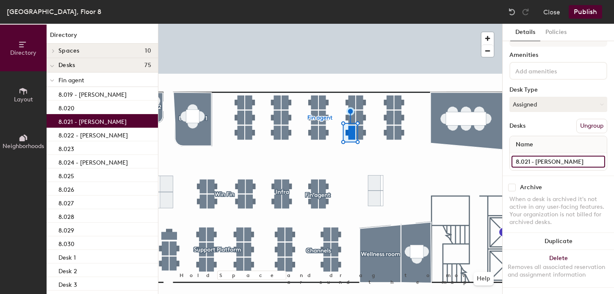
type input "8.021 - Ben Robinson"
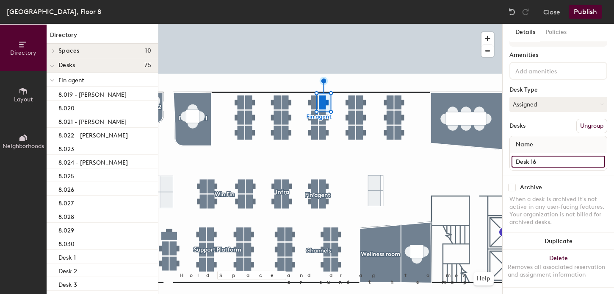
click at [524, 162] on input "Desk 16" at bounding box center [559, 162] width 94 height 12
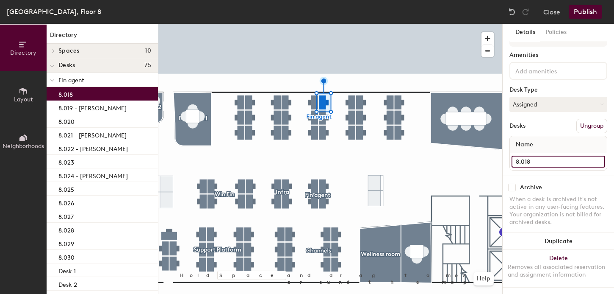
type input "8.018"
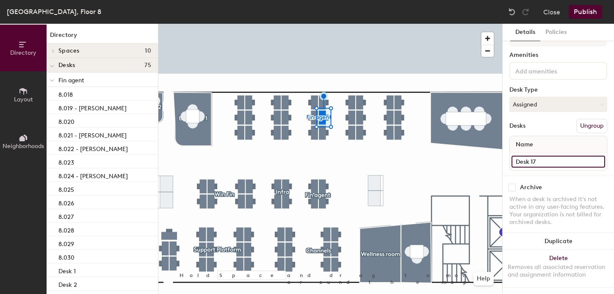
click at [521, 163] on input "Desk 17" at bounding box center [559, 162] width 94 height 12
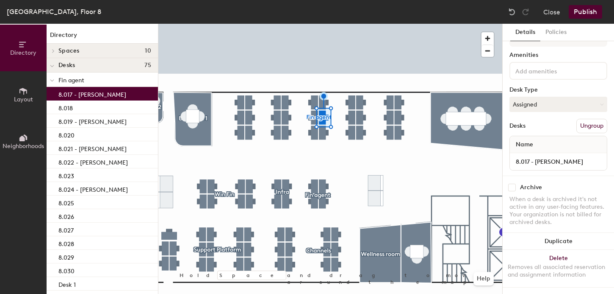
click at [559, 152] on div "Name" at bounding box center [558, 144] width 97 height 17
click at [559, 160] on input "8.017 - Vanja p" at bounding box center [559, 162] width 94 height 12
click at [558, 158] on input "8.017 - Vanja p" at bounding box center [559, 162] width 94 height 12
type input "8.017 - Vanja Pupavac"
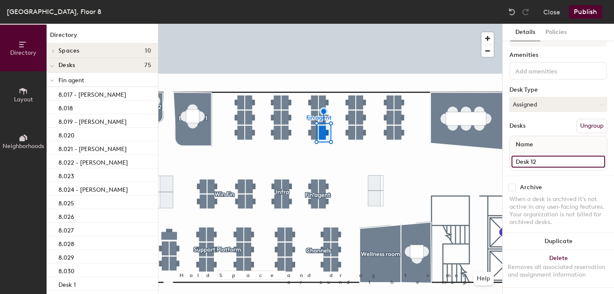
click at [525, 159] on input "Desk 12" at bounding box center [559, 162] width 94 height 12
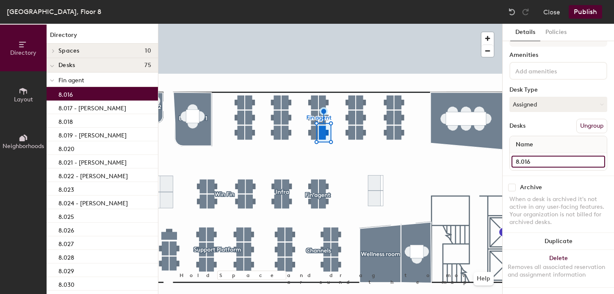
type input "8.016"
click at [316, 24] on div at bounding box center [330, 24] width 344 height 0
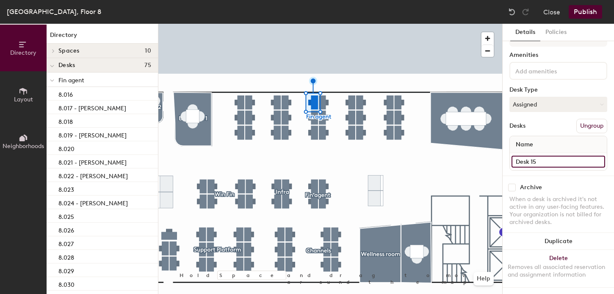
click at [527, 161] on input "Desk 15" at bounding box center [559, 162] width 94 height 12
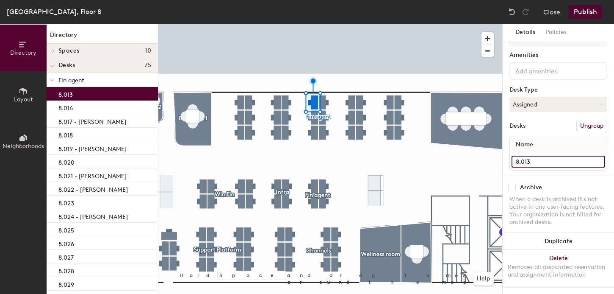
type input "8.013"
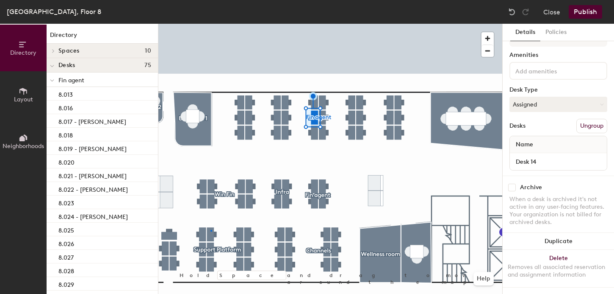
click at [211, 24] on div at bounding box center [330, 24] width 344 height 0
click at [322, 24] on div at bounding box center [330, 24] width 344 height 0
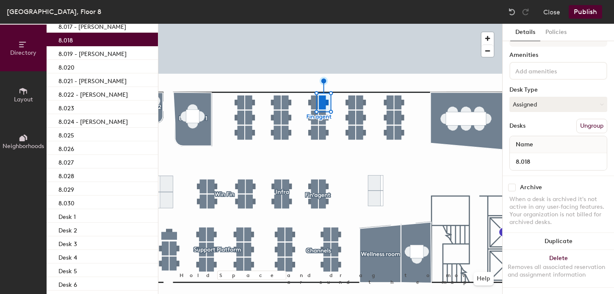
scroll to position [81, 0]
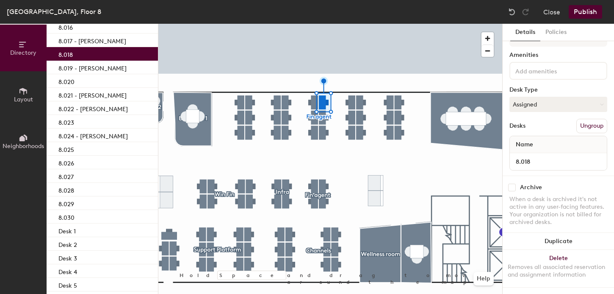
click at [576, 15] on button "Publish" at bounding box center [585, 12] width 33 height 14
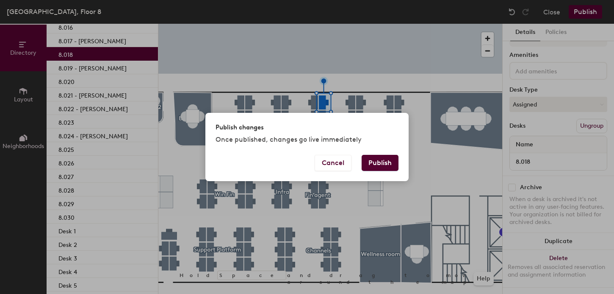
click at [380, 168] on button "Publish" at bounding box center [380, 163] width 37 height 16
